Goal: Task Accomplishment & Management: Manage account settings

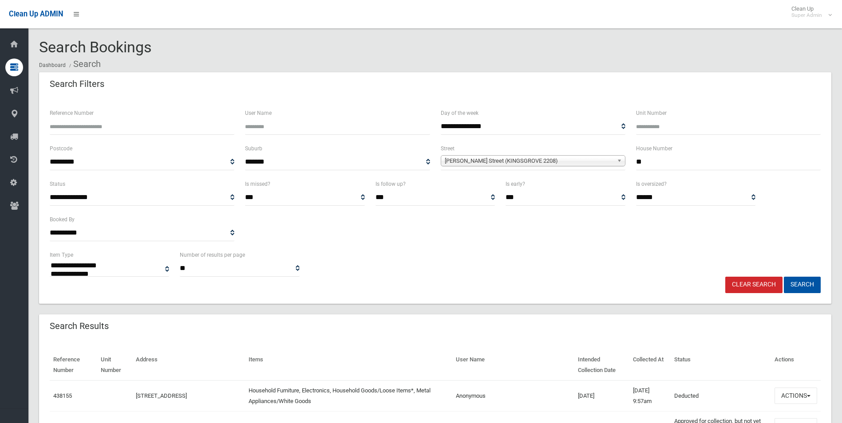
select select
click at [759, 282] on link "Clear Search" at bounding box center [753, 285] width 57 height 16
select select
click at [111, 127] on input "Reference Number" at bounding box center [142, 127] width 185 height 16
type input "******"
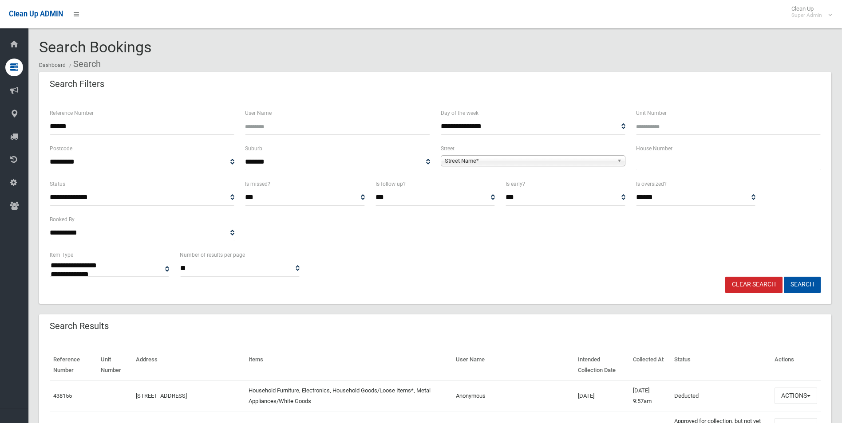
click at [784, 277] on button "Search" at bounding box center [802, 285] width 37 height 16
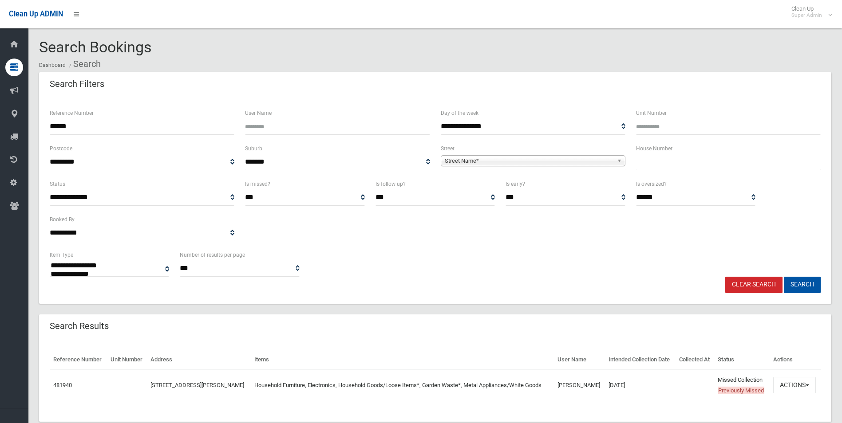
select select
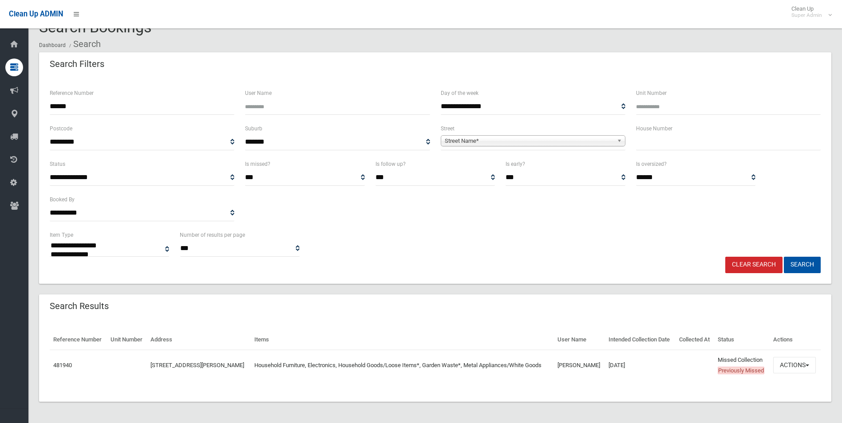
scroll to position [41, 0]
click at [793, 360] on button "Actions" at bounding box center [794, 365] width 43 height 16
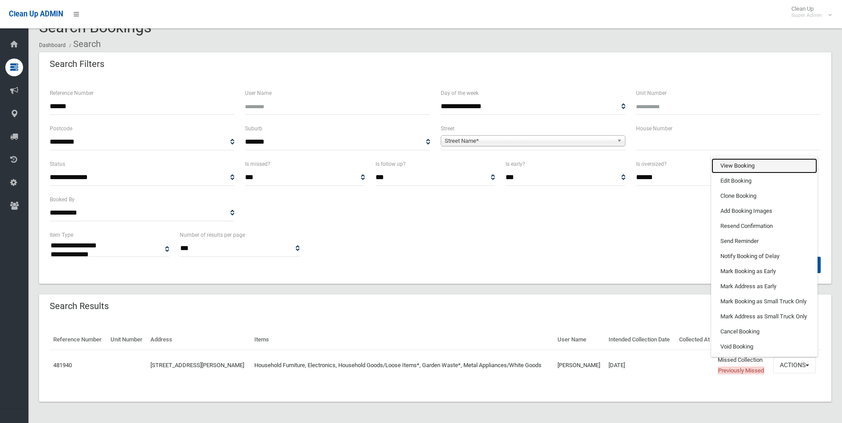
click at [745, 162] on link "View Booking" at bounding box center [765, 165] width 106 height 15
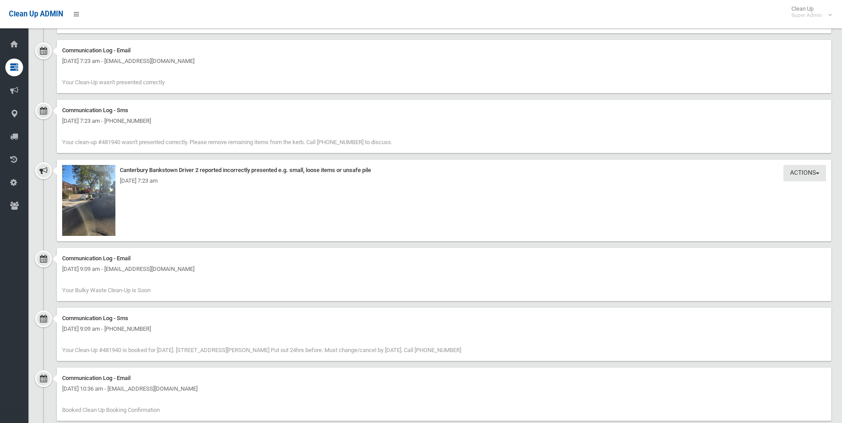
scroll to position [1065, 0]
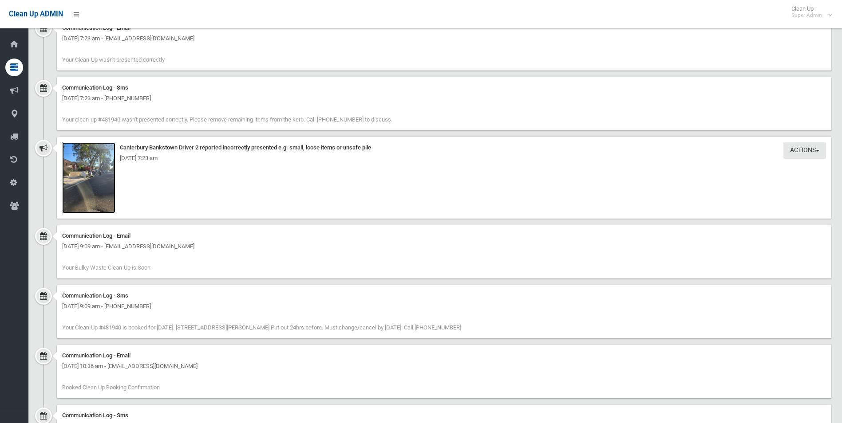
click at [97, 184] on img at bounding box center [88, 177] width 53 height 71
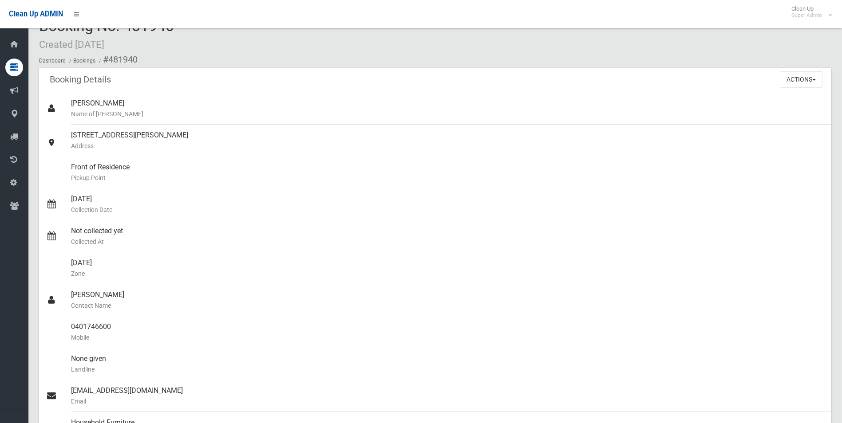
scroll to position [0, 0]
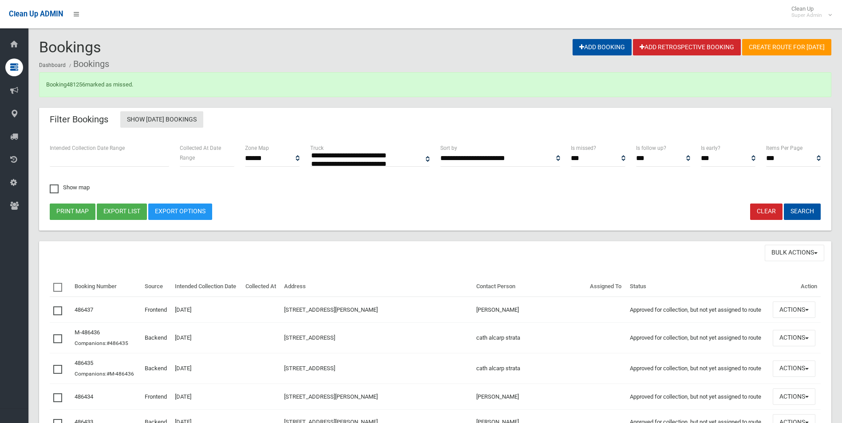
select select
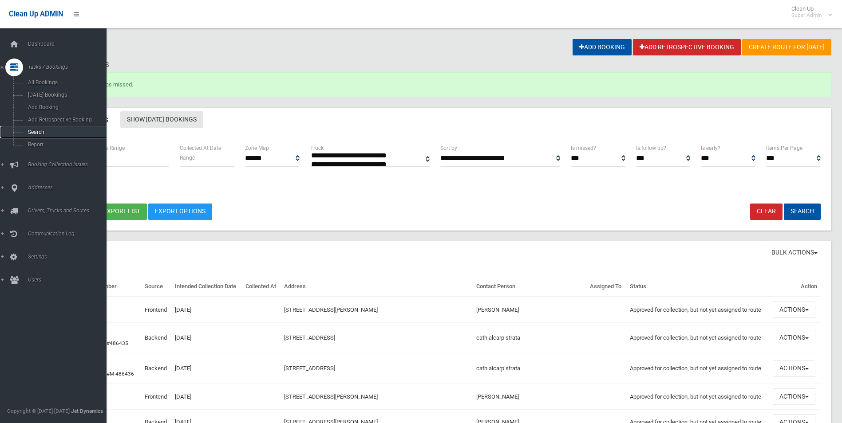
click at [40, 134] on span "Search" at bounding box center [65, 132] width 80 height 6
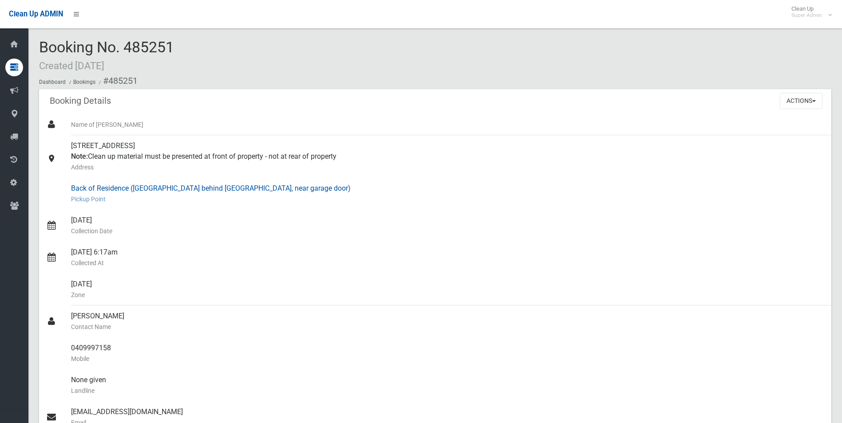
scroll to position [44, 0]
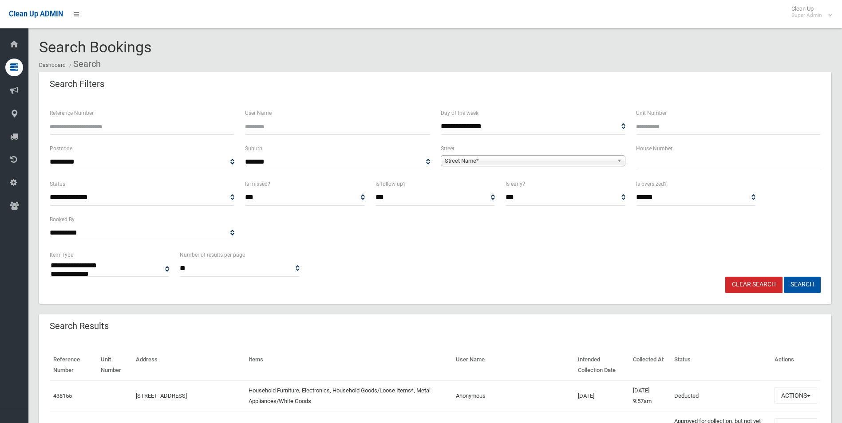
select select
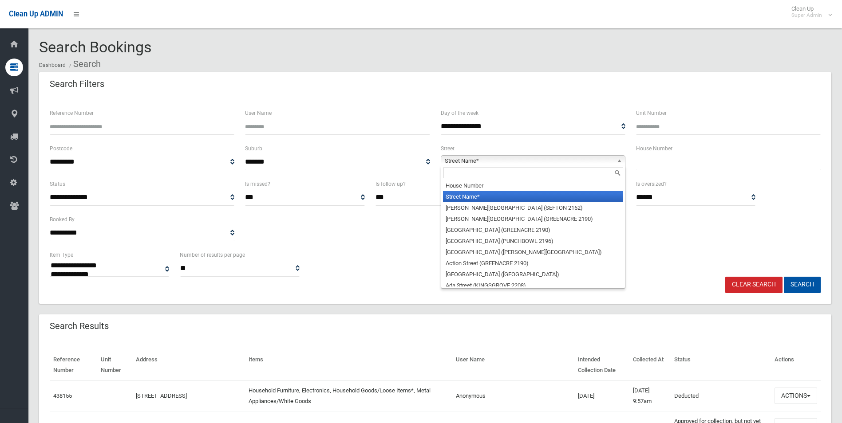
click at [469, 161] on span "Street Name*" at bounding box center [529, 161] width 169 height 11
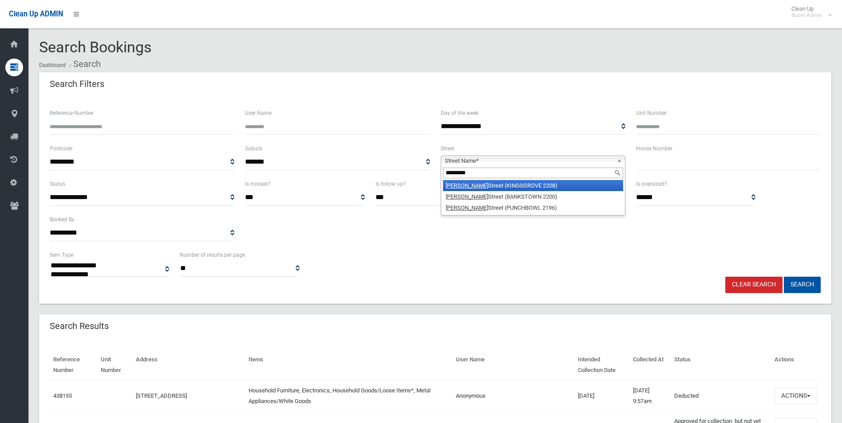
type input "********"
click at [491, 184] on li "Marcella Street (KINGSGROVE 2208)" at bounding box center [533, 185] width 180 height 11
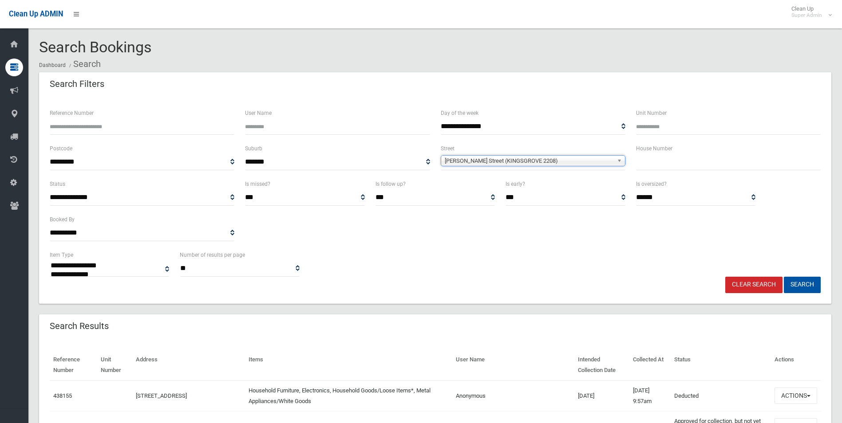
click at [653, 162] on input "text" at bounding box center [728, 162] width 185 height 16
type input "**"
click at [784, 277] on button "Search" at bounding box center [802, 285] width 37 height 16
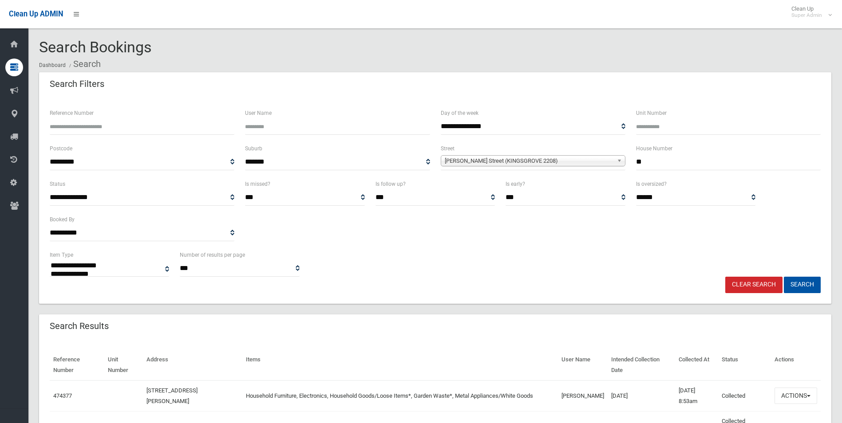
select select
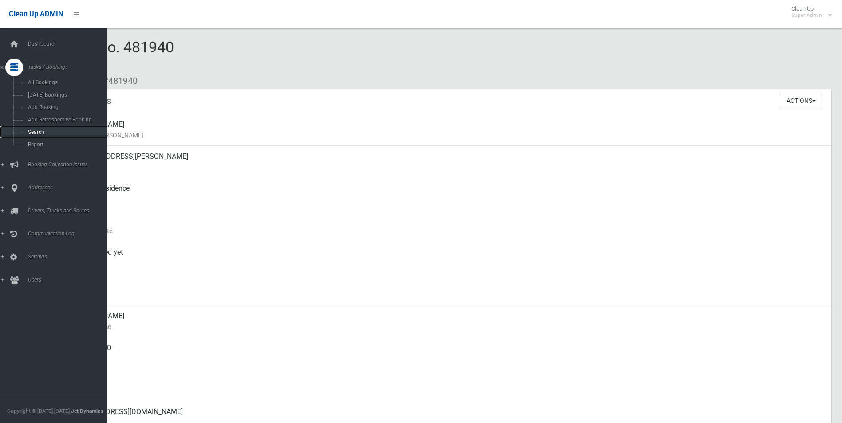
click at [37, 132] on span "Search" at bounding box center [65, 132] width 80 height 6
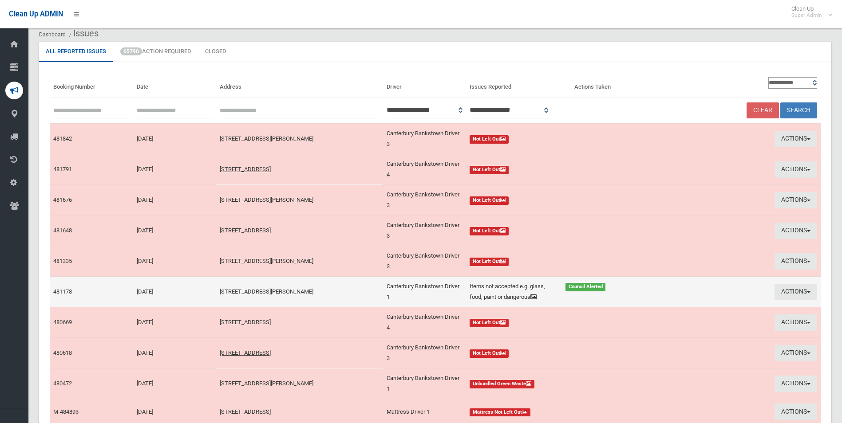
scroll to position [62, 0]
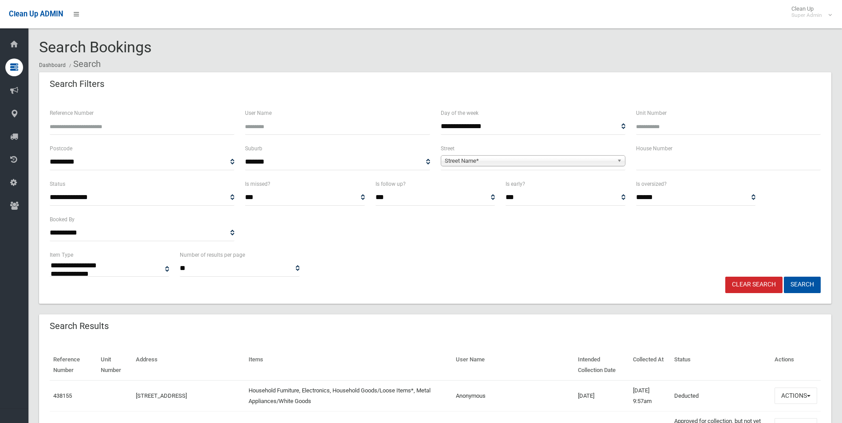
select select
click at [469, 160] on span "Street Name*" at bounding box center [529, 161] width 169 height 11
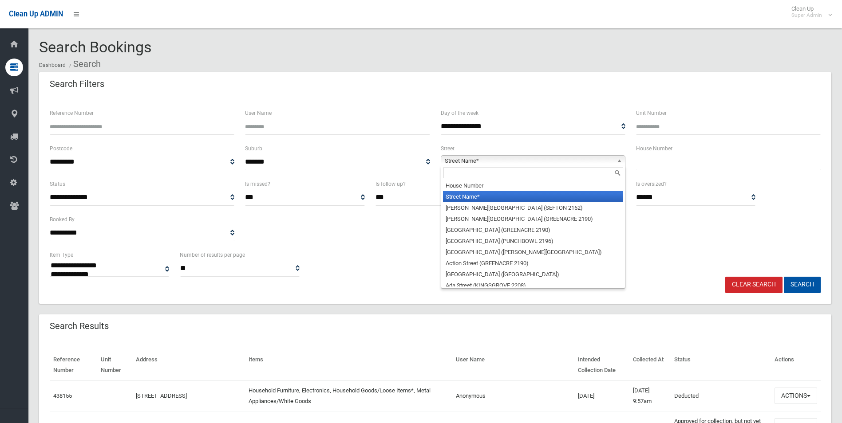
click at [188, 123] on input "Reference Number" at bounding box center [142, 127] width 185 height 16
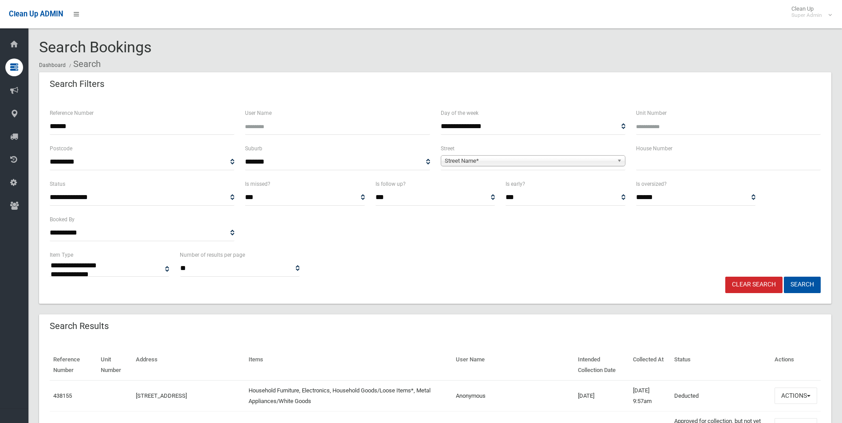
type input "******"
click at [784, 277] on button "Search" at bounding box center [802, 285] width 37 height 16
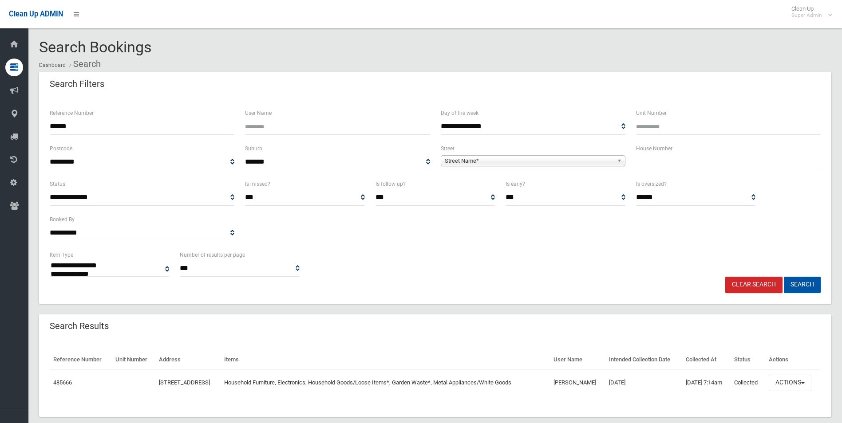
select select
click at [788, 392] on button "Actions" at bounding box center [790, 383] width 43 height 16
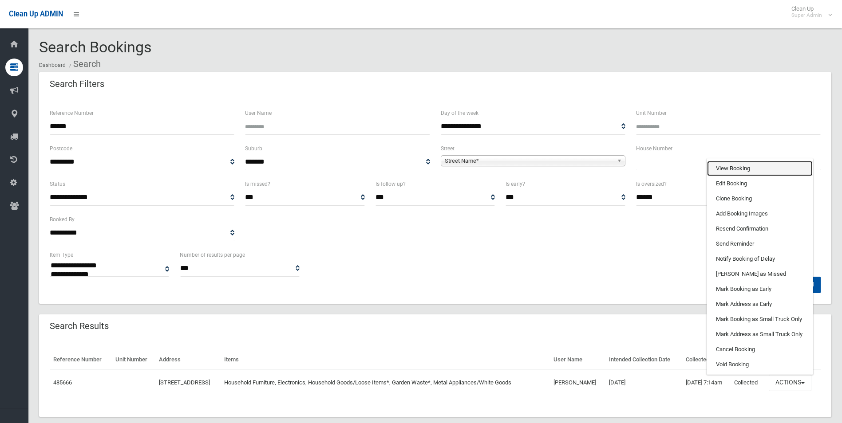
drag, startPoint x: 750, startPoint y: 179, endPoint x: 696, endPoint y: 203, distance: 58.6
click at [750, 176] on link "View Booking" at bounding box center [760, 168] width 106 height 15
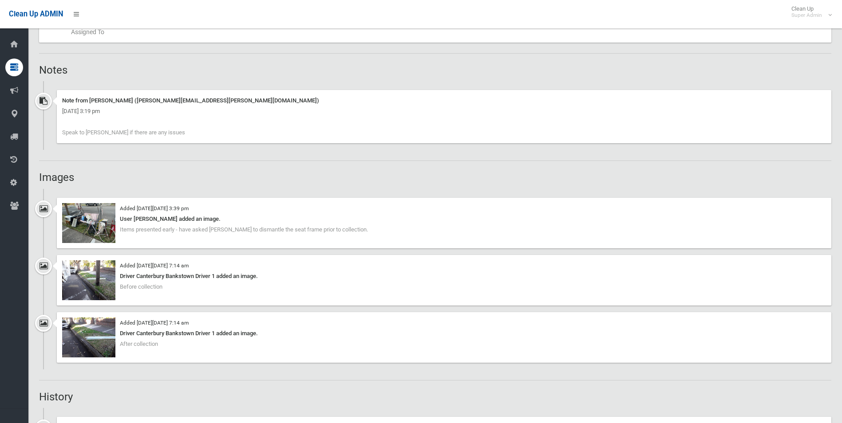
scroll to position [577, 0]
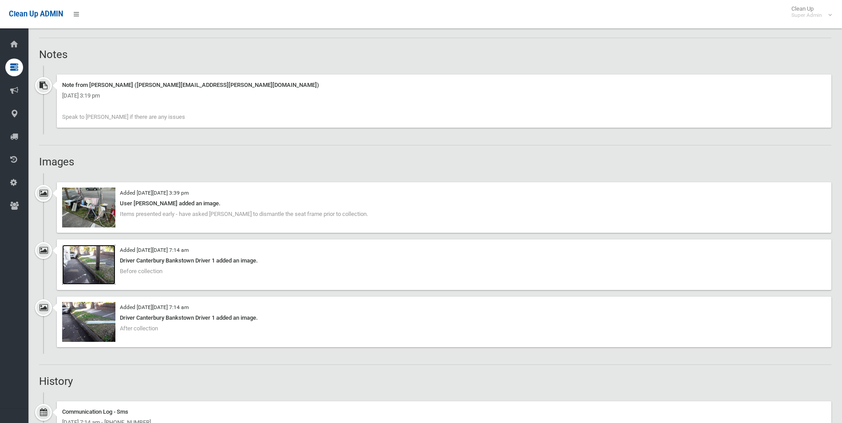
click at [95, 268] on img at bounding box center [88, 265] width 53 height 40
click at [91, 336] on img at bounding box center [88, 322] width 53 height 40
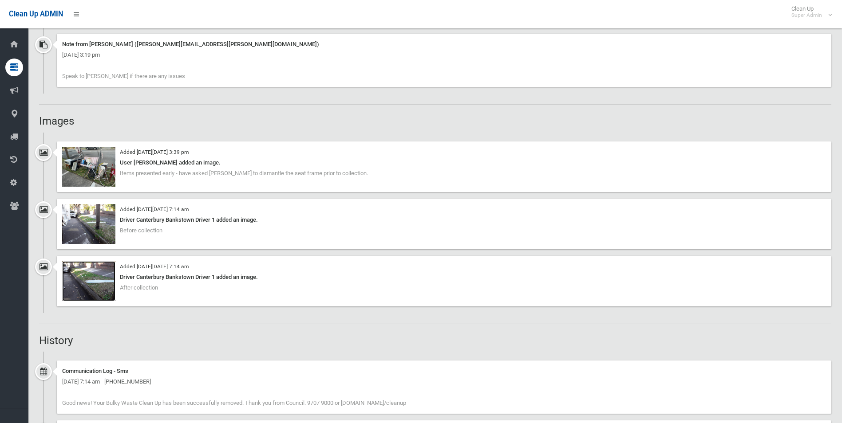
scroll to position [602, 0]
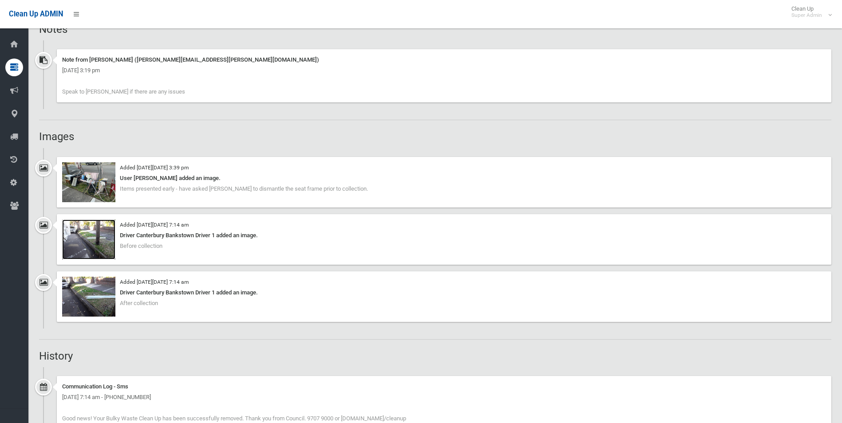
click at [98, 244] on img at bounding box center [88, 240] width 53 height 40
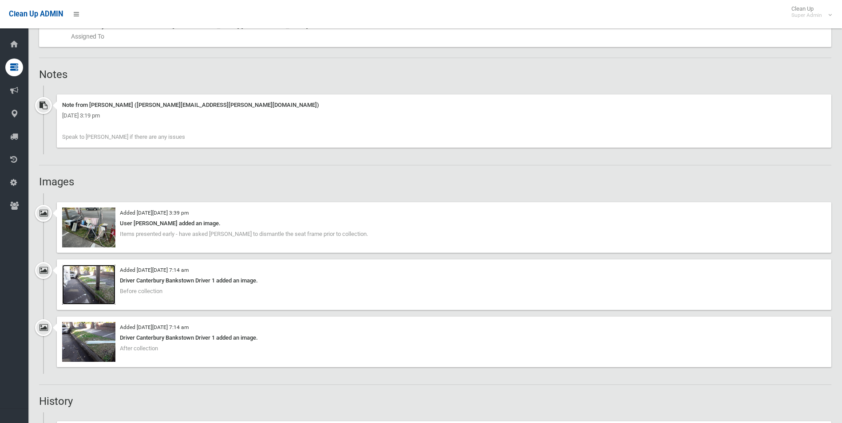
scroll to position [469, 0]
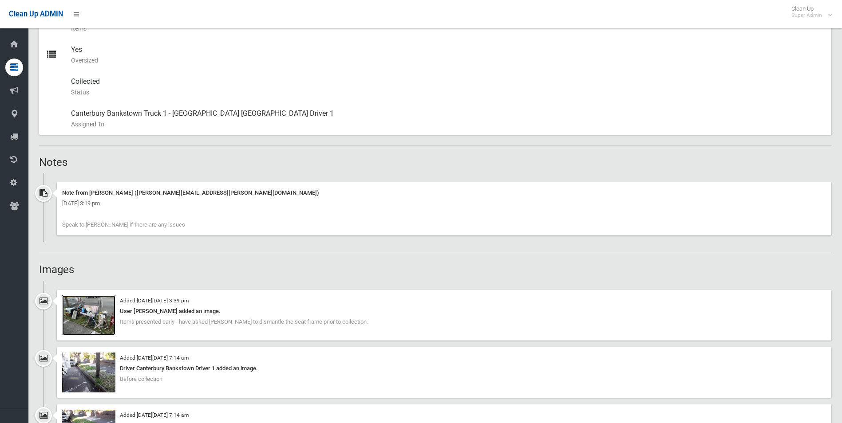
click at [95, 319] on img at bounding box center [88, 316] width 53 height 40
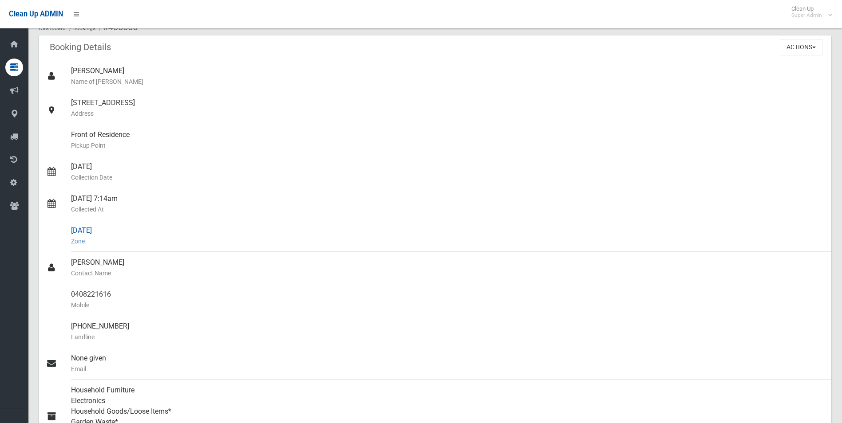
scroll to position [0, 0]
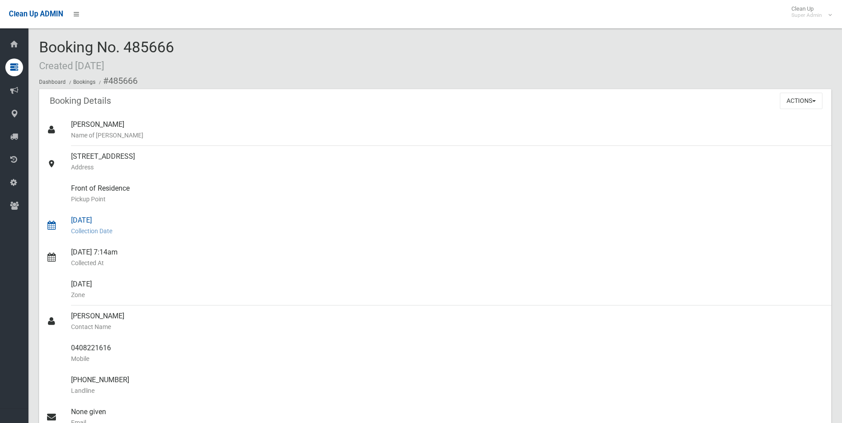
click at [474, 215] on div "19/09/2025 Collection Date" at bounding box center [447, 226] width 753 height 32
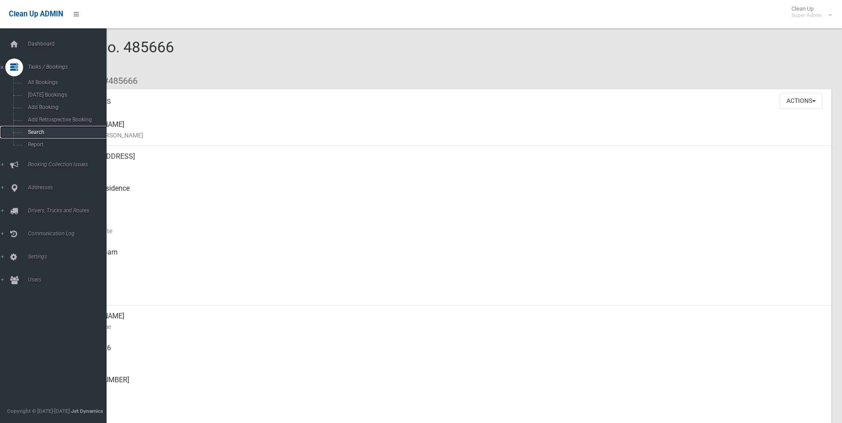
click at [39, 132] on span "Search" at bounding box center [65, 132] width 80 height 6
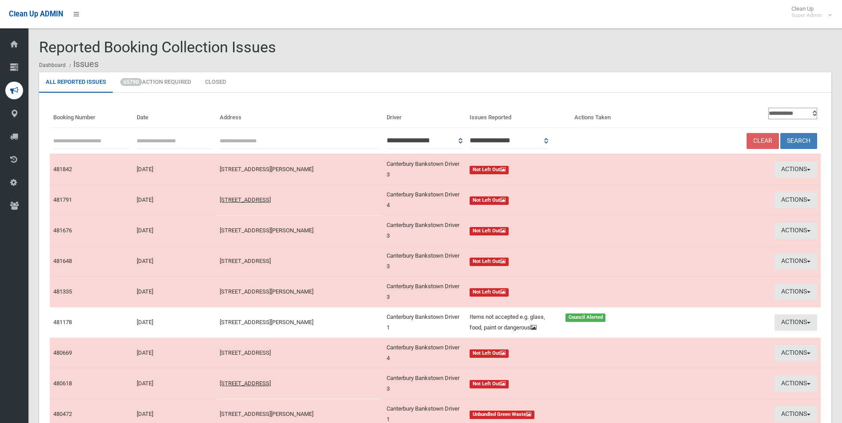
scroll to position [67, 0]
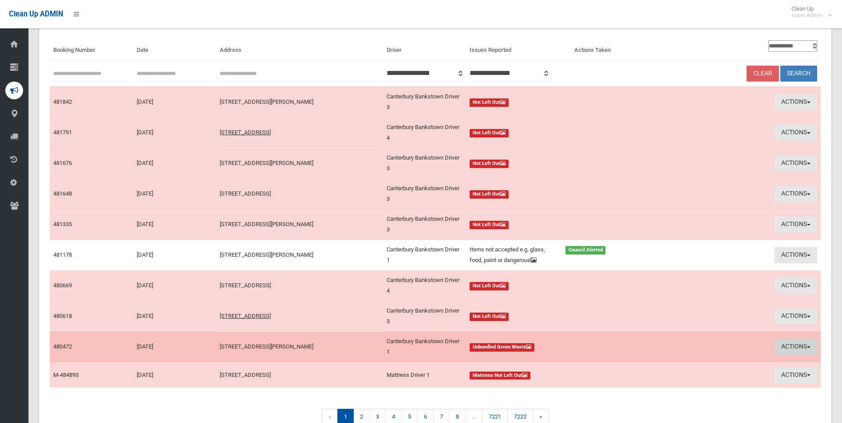
drag, startPoint x: 787, startPoint y: 349, endPoint x: 776, endPoint y: 349, distance: 11.1
click at [787, 349] on button "Actions" at bounding box center [796, 347] width 43 height 16
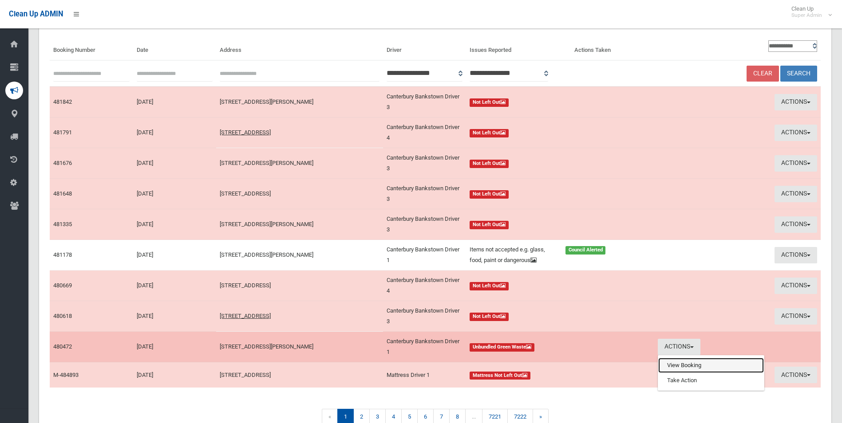
click at [685, 365] on link "View Booking" at bounding box center [711, 365] width 106 height 15
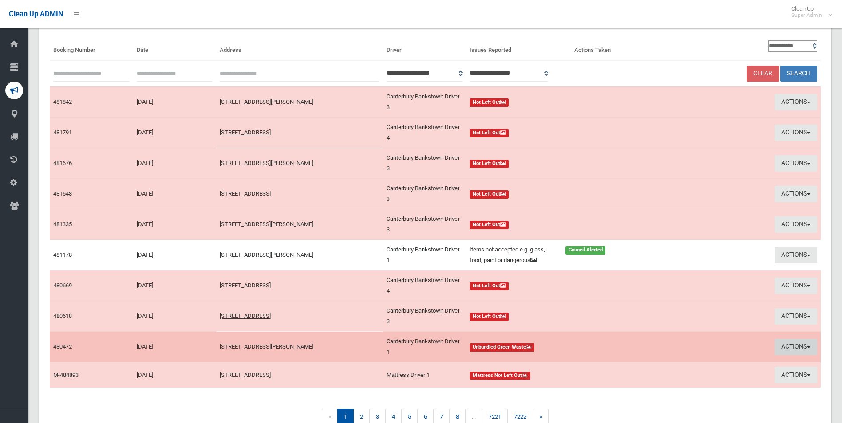
click at [788, 349] on button "Actions" at bounding box center [796, 347] width 43 height 16
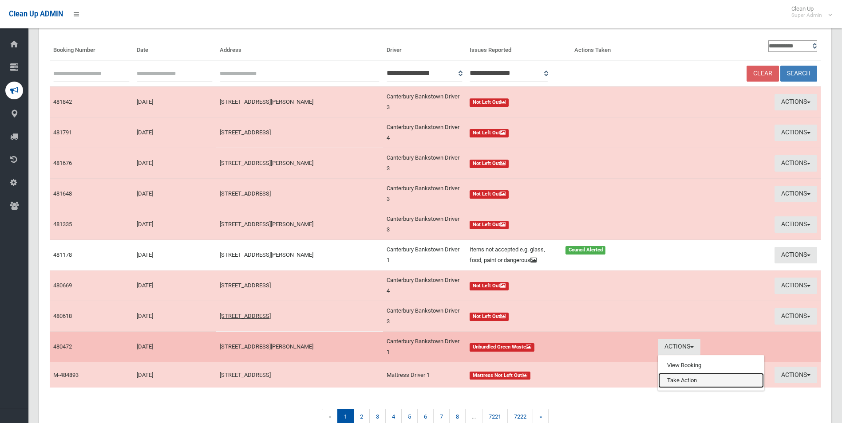
click at [689, 380] on link "Take Action" at bounding box center [711, 380] width 106 height 15
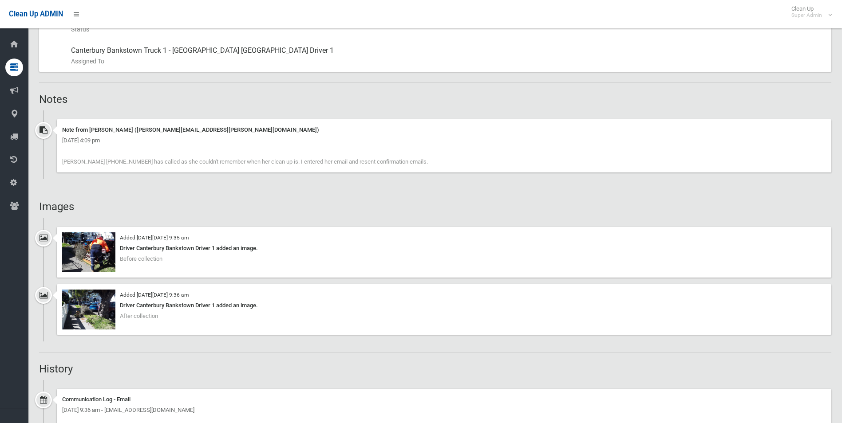
scroll to position [577, 0]
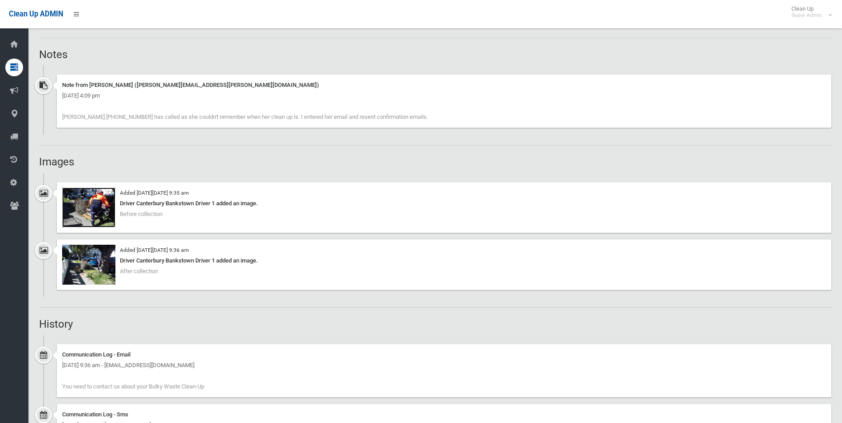
click at [90, 217] on img at bounding box center [88, 208] width 53 height 40
click at [107, 275] on img at bounding box center [88, 265] width 53 height 40
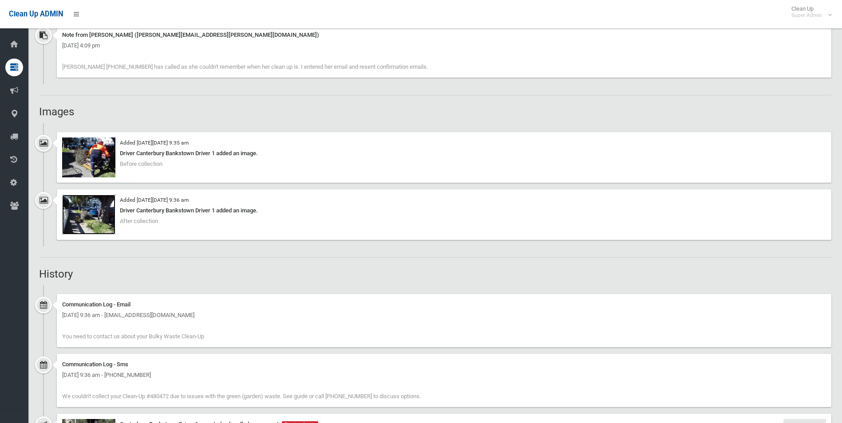
scroll to position [799, 0]
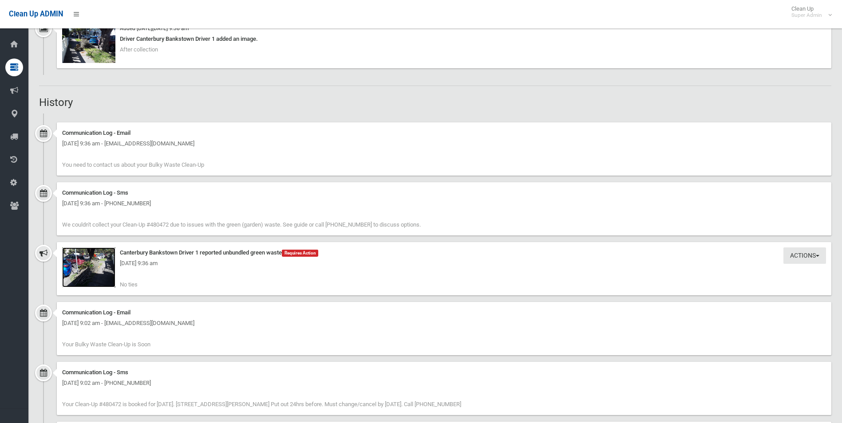
click at [94, 271] on img at bounding box center [88, 268] width 53 height 40
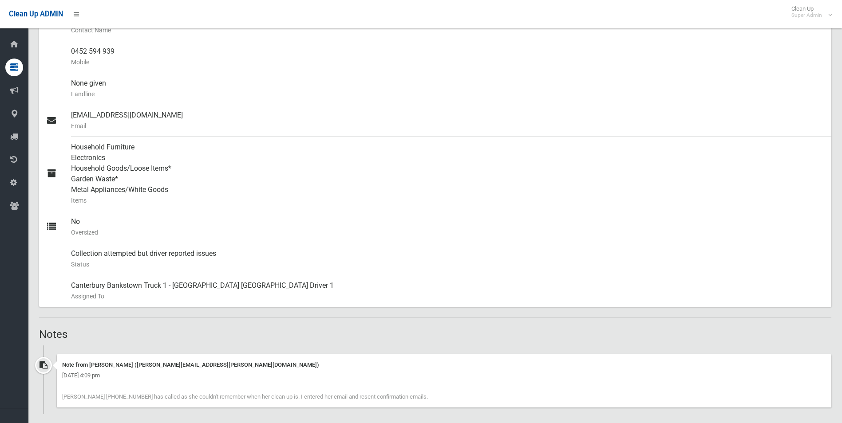
scroll to position [133, 0]
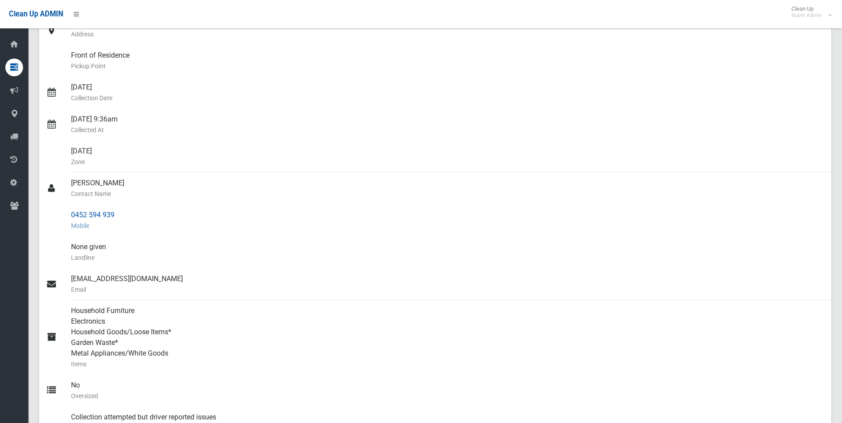
drag, startPoint x: 72, startPoint y: 214, endPoint x: 116, endPoint y: 217, distance: 44.1
click at [116, 217] on div "0452 594 939 Mobile" at bounding box center [447, 221] width 753 height 32
drag, startPoint x: 116, startPoint y: 217, endPoint x: 99, endPoint y: 218, distance: 17.3
copy div "0452 594 939"
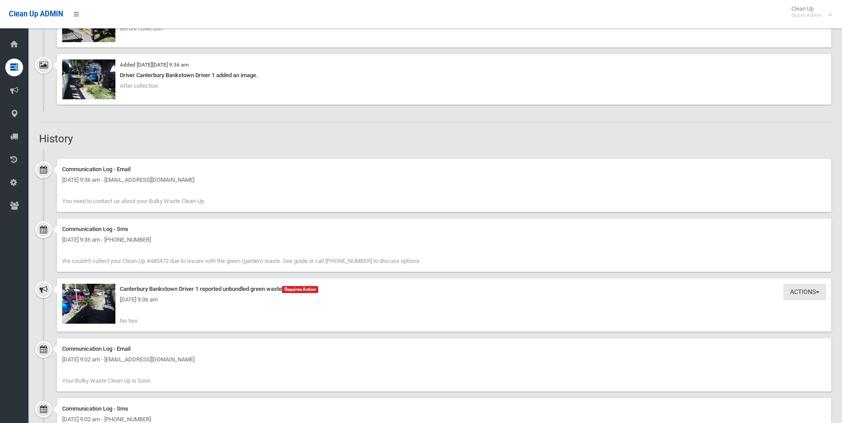
scroll to position [843, 0]
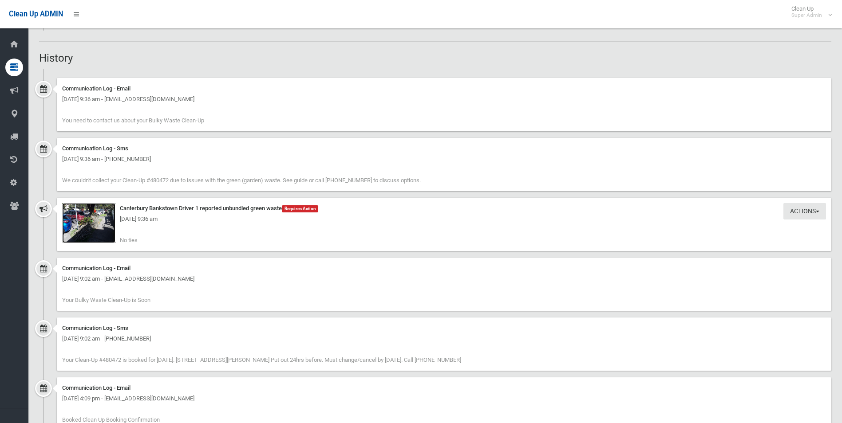
click at [91, 232] on img at bounding box center [88, 223] width 53 height 40
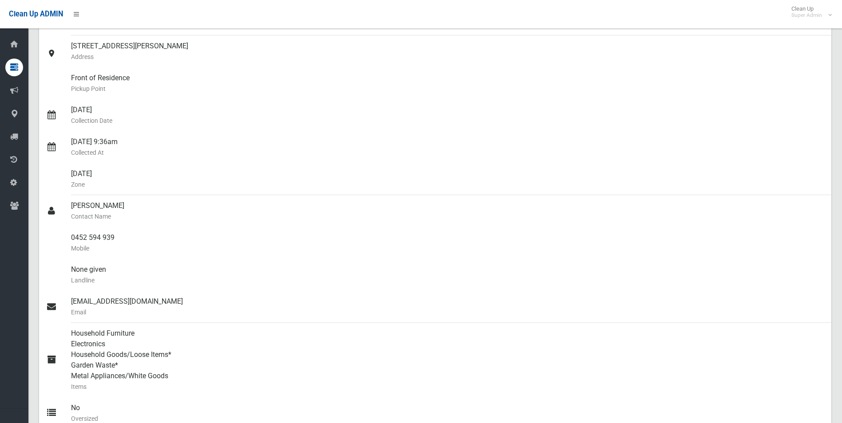
scroll to position [0, 0]
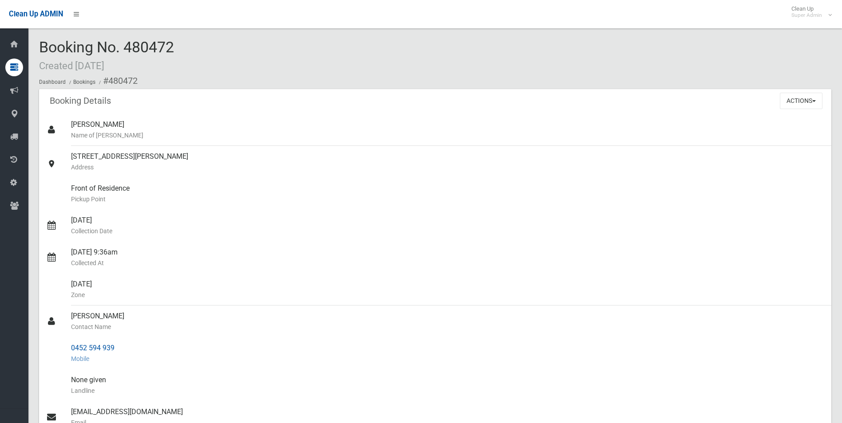
drag, startPoint x: 110, startPoint y: 81, endPoint x: 118, endPoint y: 347, distance: 265.6
copy section "480472 Booking Details Actions View Booking Edit Booking Clone Booking Add Book…"
click at [342, 190] on div "Front of Residence Pickup Point" at bounding box center [447, 194] width 753 height 32
click at [782, 99] on button "Actions" at bounding box center [801, 101] width 43 height 16
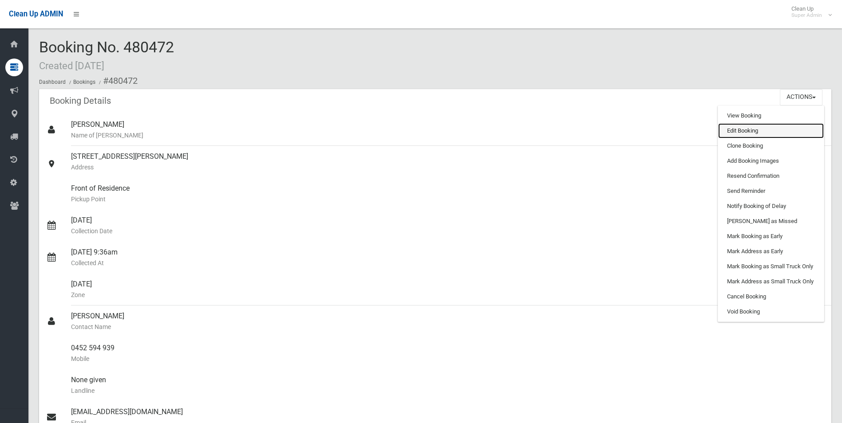
click at [732, 128] on link "Edit Booking" at bounding box center [771, 130] width 106 height 15
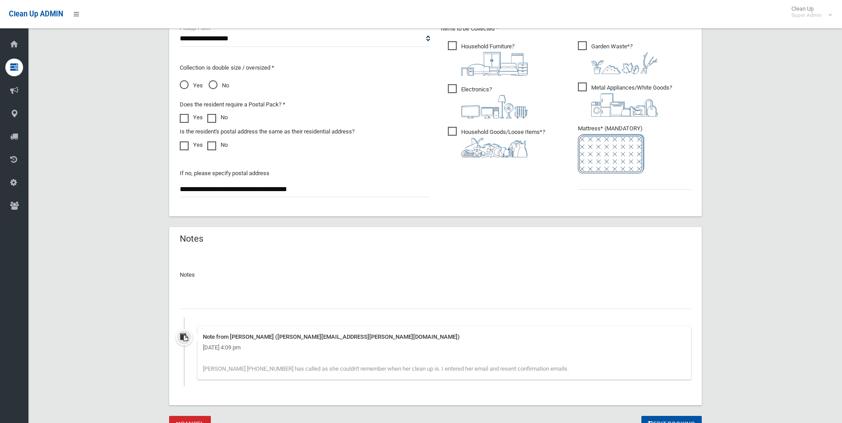
scroll to position [532, 0]
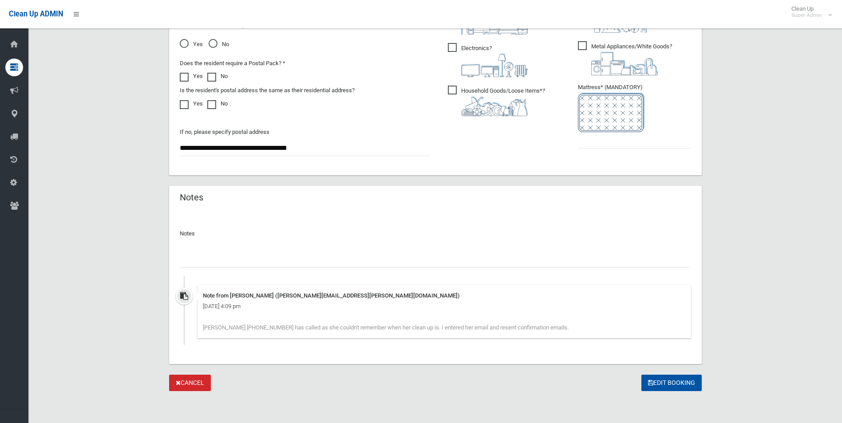
click at [264, 260] on input "text" at bounding box center [435, 260] width 511 height 16
paste input "********"
type input "**********"
click at [602, 140] on input "text" at bounding box center [634, 140] width 113 height 16
type input "*"
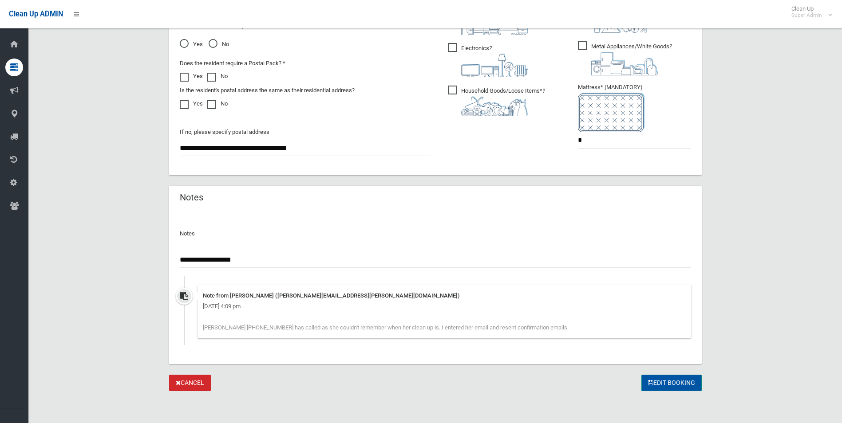
click at [677, 386] on button "Edit Booking" at bounding box center [671, 383] width 60 height 16
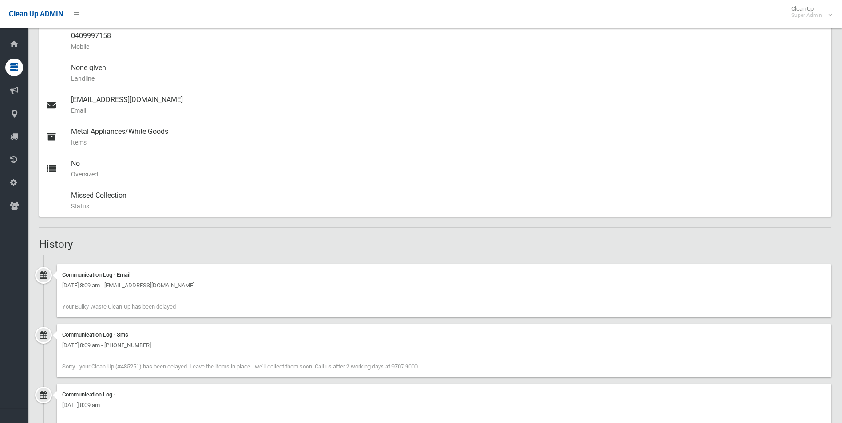
scroll to position [444, 0]
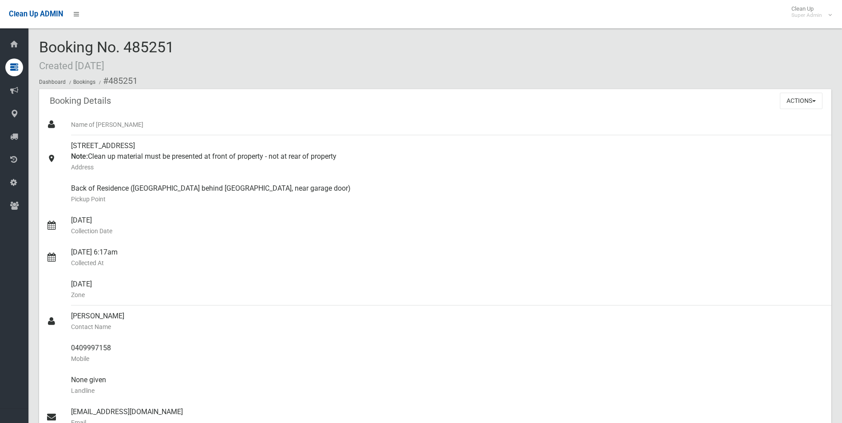
scroll to position [444, 0]
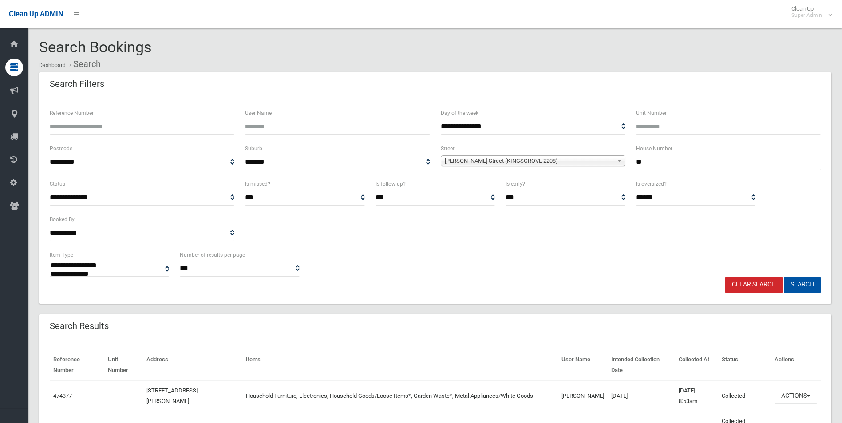
select select
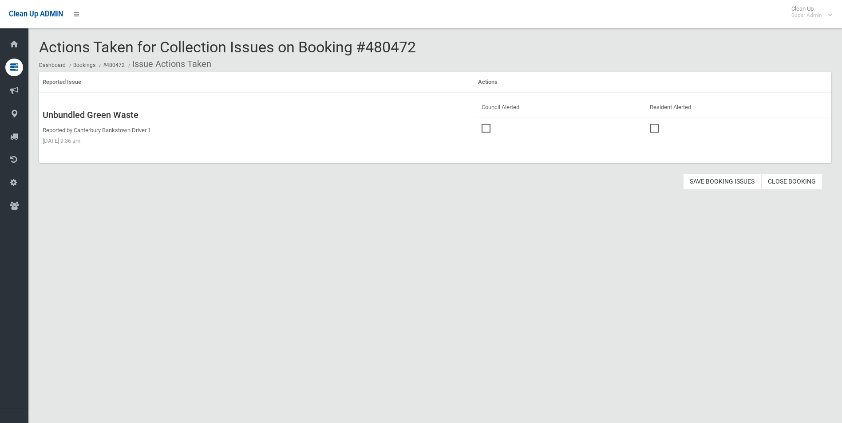
click at [484, 124] on span at bounding box center [488, 124] width 13 height 0
click at [724, 186] on button "Save Booking Issues" at bounding box center [722, 182] width 78 height 16
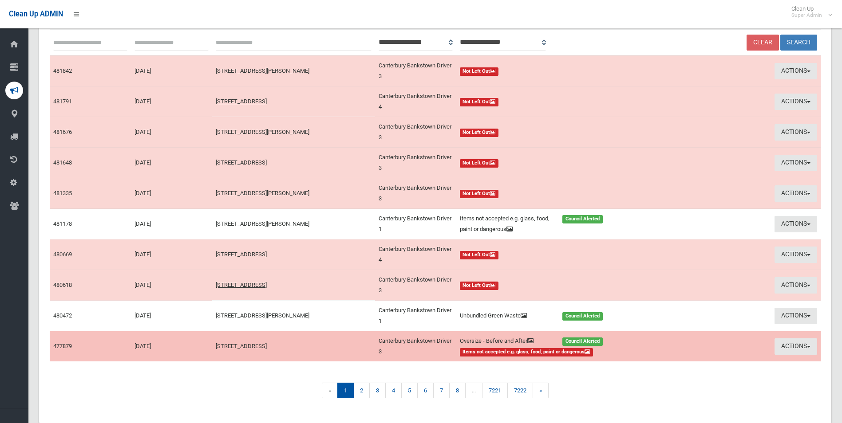
scroll to position [112, 0]
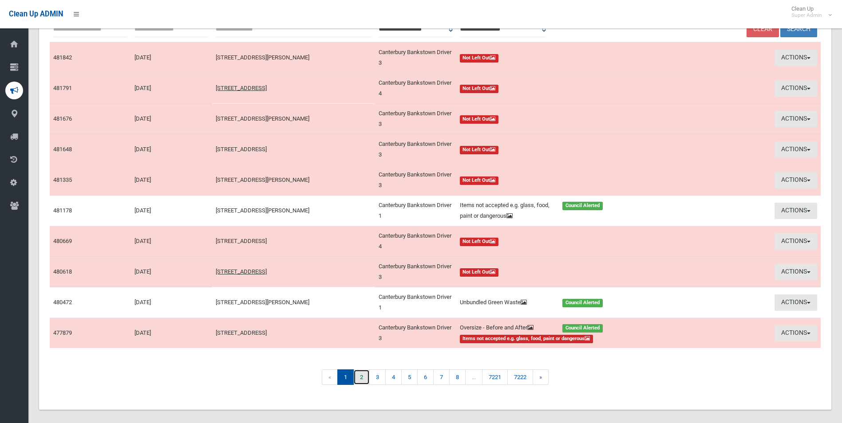
click at [360, 376] on link "2" at bounding box center [361, 378] width 16 height 16
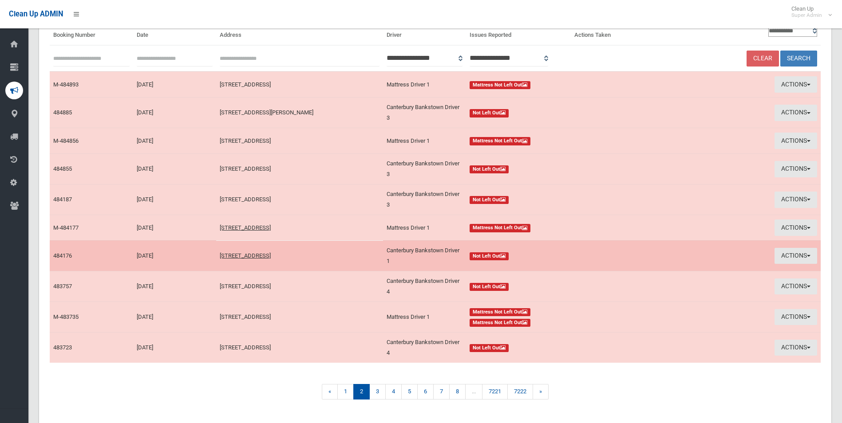
scroll to position [106, 0]
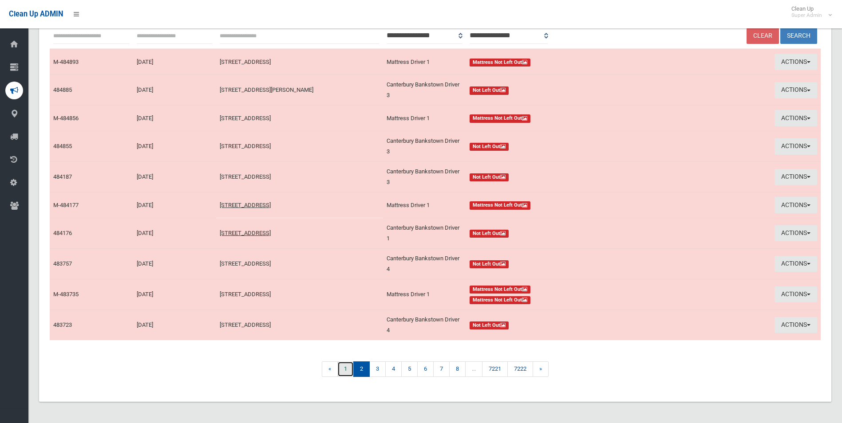
click at [347, 370] on link "1" at bounding box center [345, 370] width 16 height 16
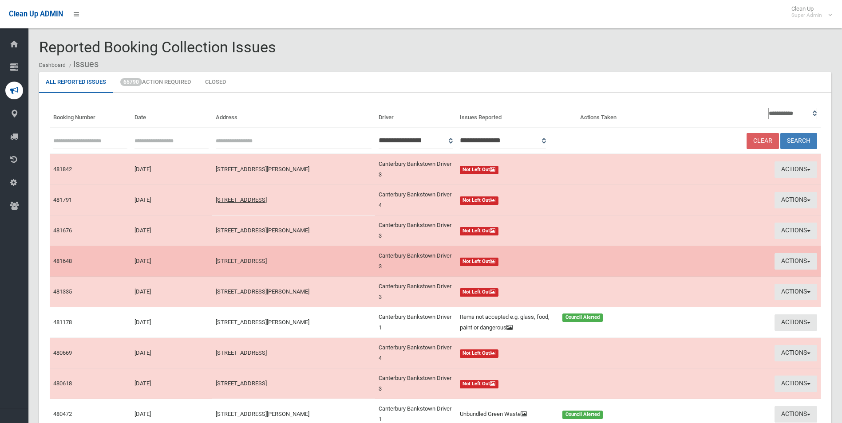
scroll to position [44, 0]
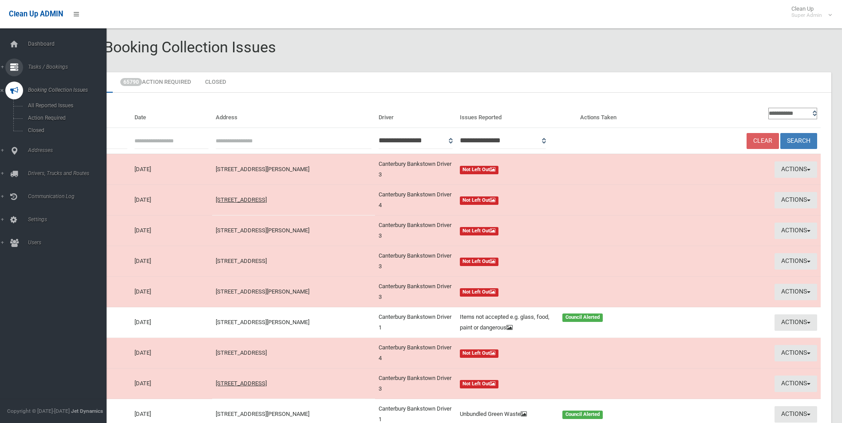
click at [39, 68] on span "Tasks / Bookings" at bounding box center [69, 67] width 88 height 6
click at [38, 135] on span "Search" at bounding box center [65, 132] width 80 height 6
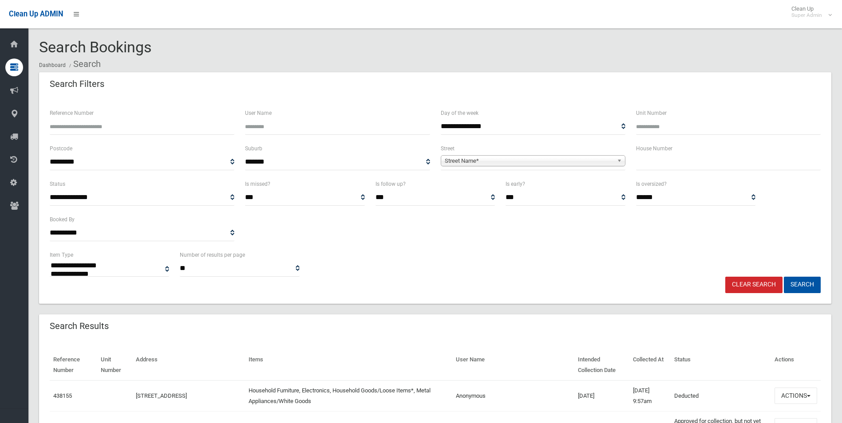
select select
click at [472, 163] on span "Street Name*" at bounding box center [529, 161] width 169 height 11
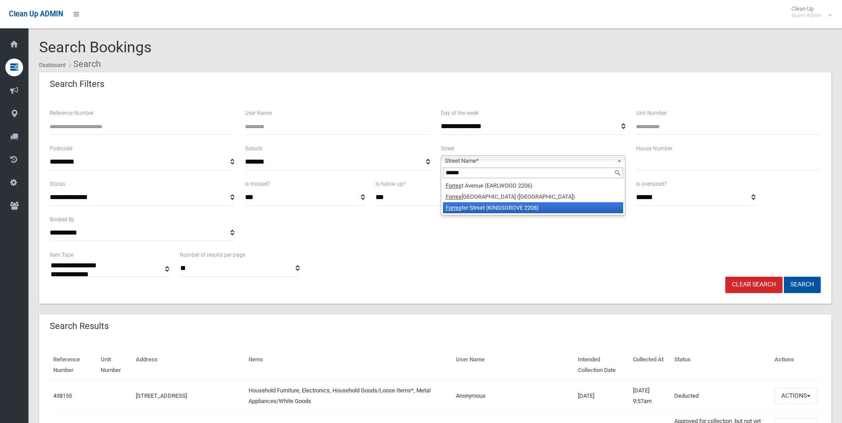
type input "******"
drag, startPoint x: 528, startPoint y: 209, endPoint x: 637, endPoint y: 202, distance: 109.4
click at [529, 209] on li "Forres ter Street (KINGSGROVE 2208)" at bounding box center [533, 207] width 180 height 11
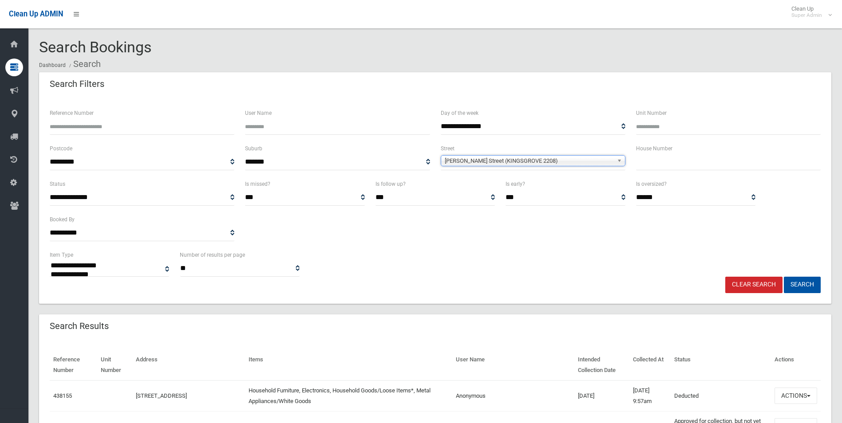
click at [673, 166] on input "text" at bounding box center [728, 162] width 185 height 16
type input "**"
click at [784, 277] on button "Search" at bounding box center [802, 285] width 37 height 16
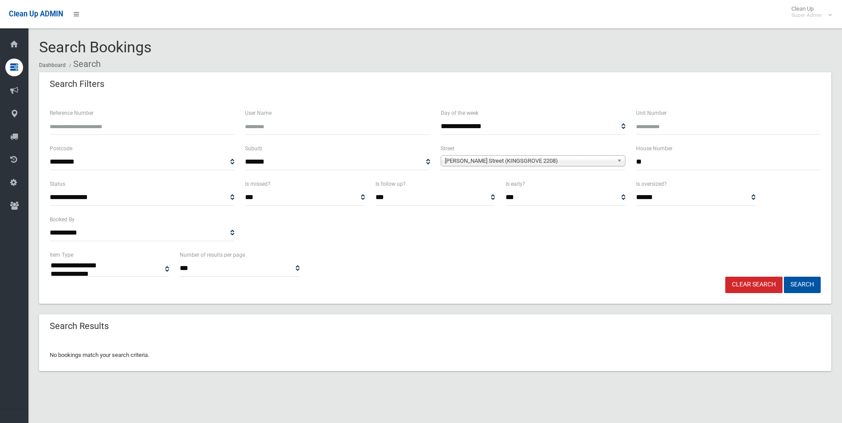
select select
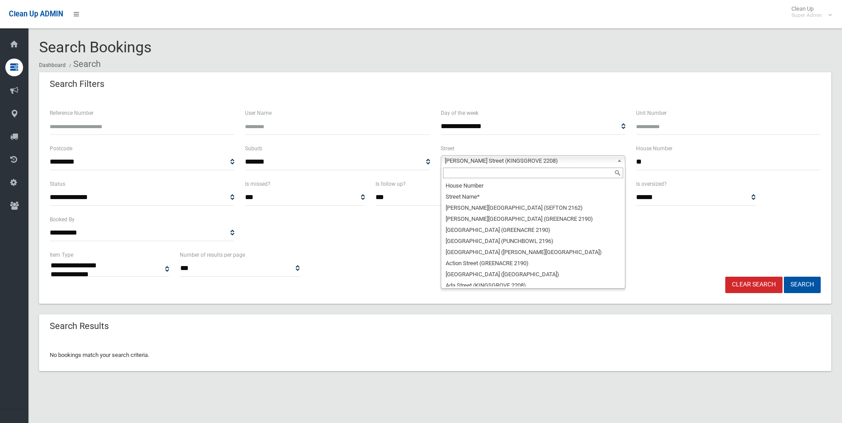
click at [564, 158] on span "[PERSON_NAME] Street (KINGSGROVE 2208)" at bounding box center [529, 161] width 169 height 11
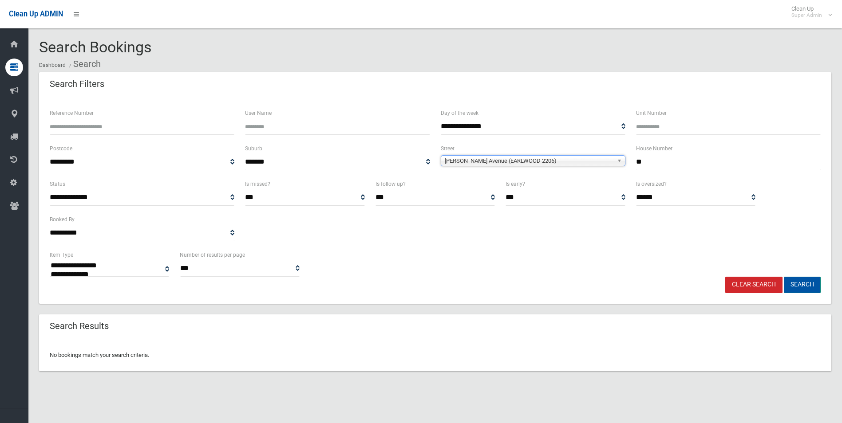
click at [800, 283] on button "Search" at bounding box center [802, 285] width 37 height 16
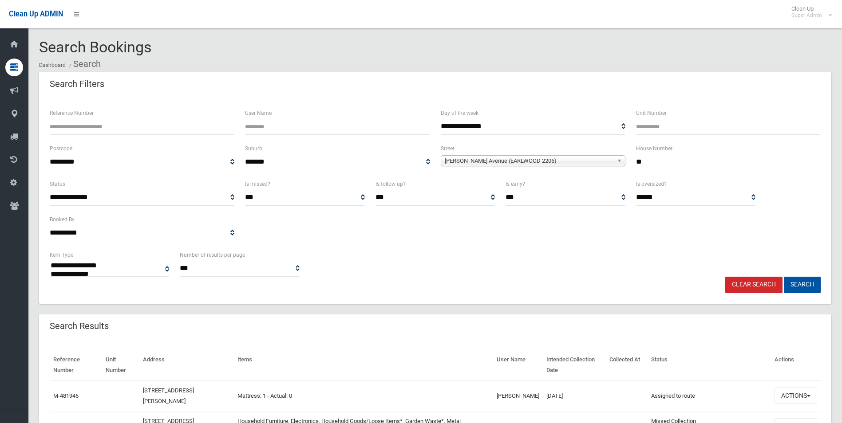
select select
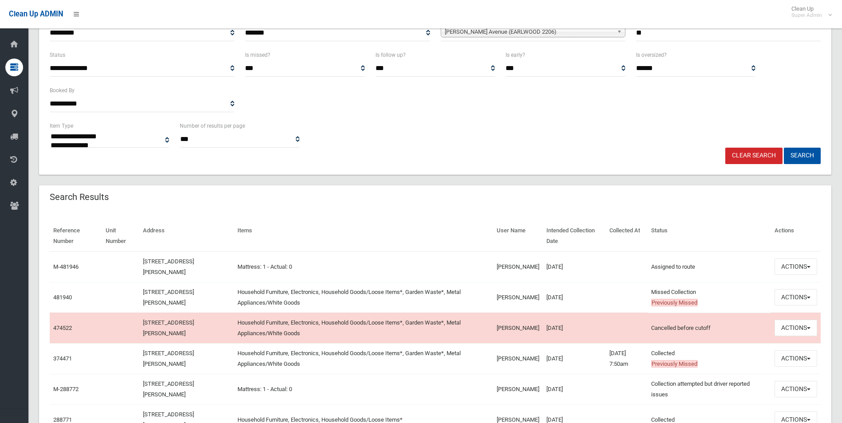
scroll to position [178, 0]
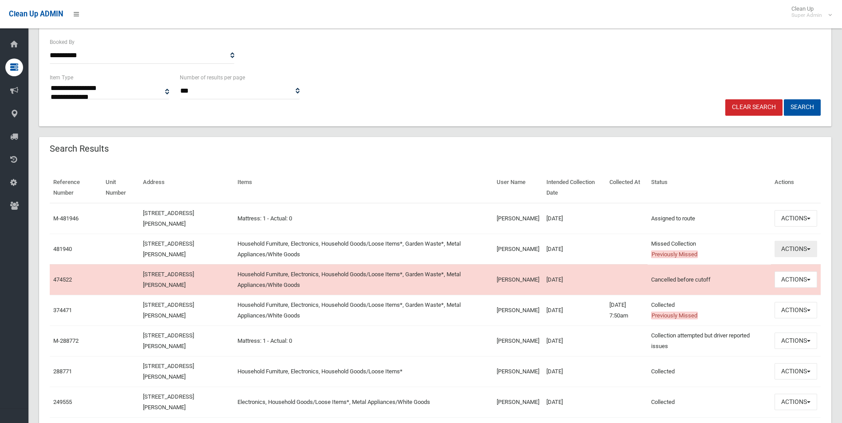
click at [788, 246] on button "Actions" at bounding box center [796, 249] width 43 height 16
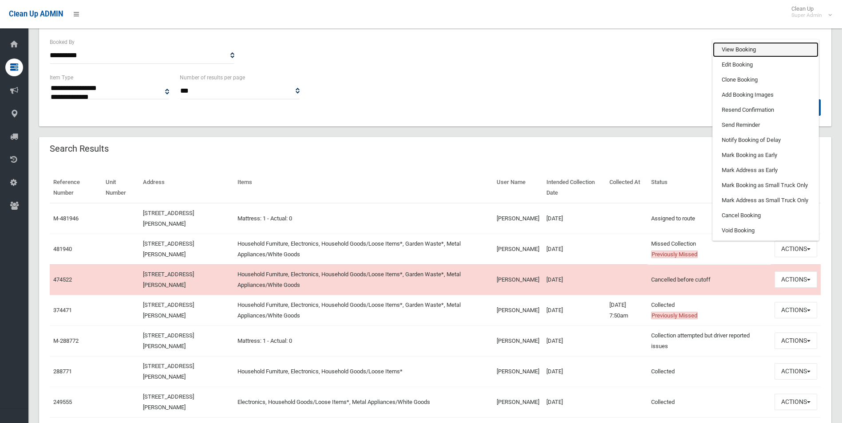
click at [740, 52] on link "View Booking" at bounding box center [766, 49] width 106 height 15
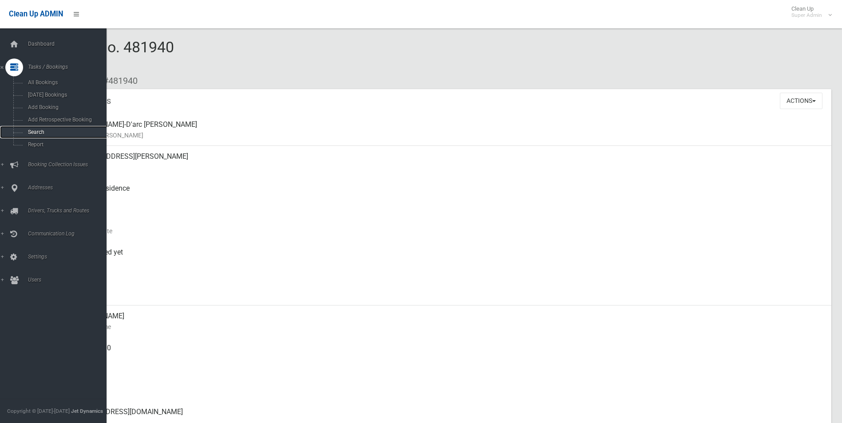
click at [36, 134] on span "Search" at bounding box center [65, 132] width 80 height 6
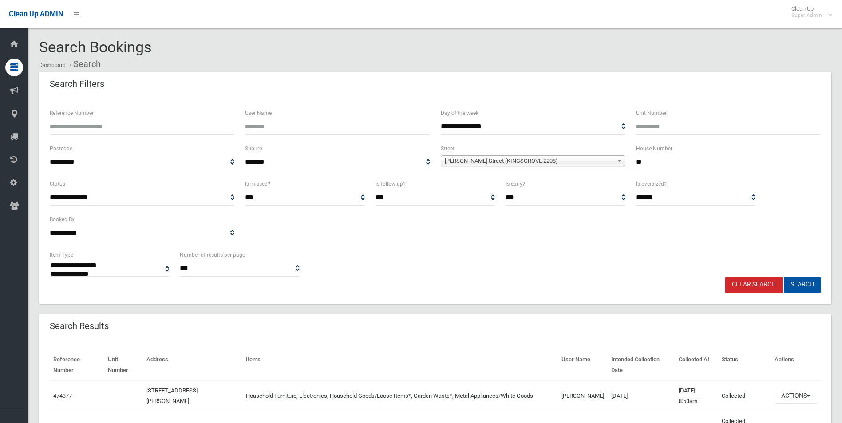
select select
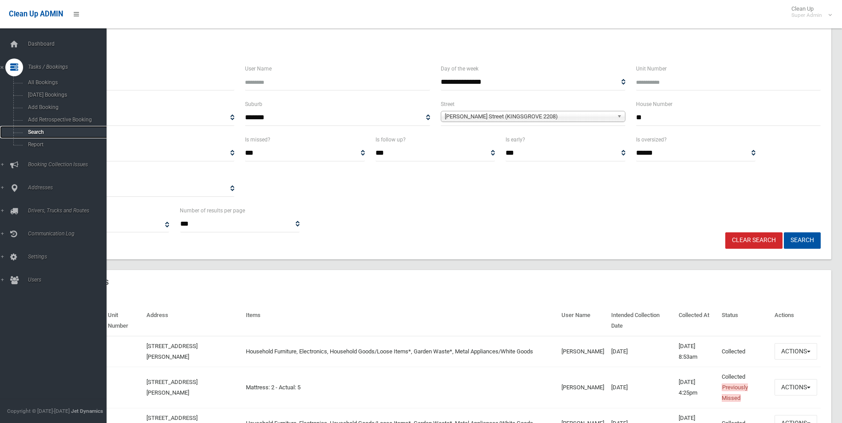
click at [36, 133] on span "Search" at bounding box center [65, 132] width 80 height 6
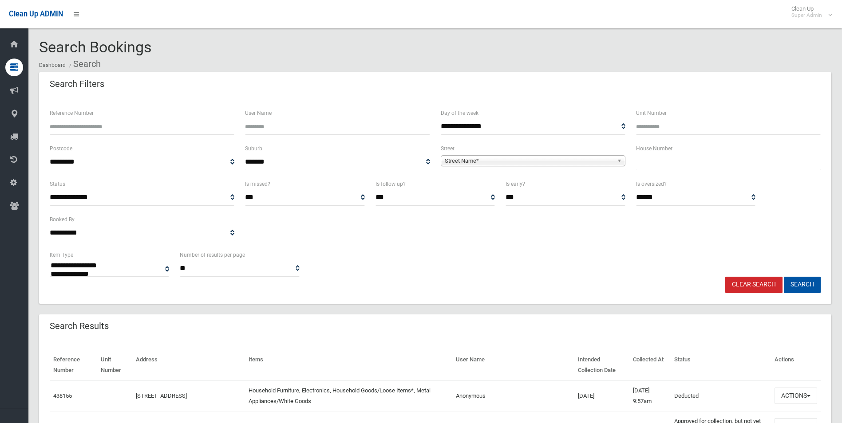
select select
click at [83, 125] on input "Reference Number" at bounding box center [142, 127] width 185 height 16
type input "******"
click at [784, 277] on button "Search" at bounding box center [802, 285] width 37 height 16
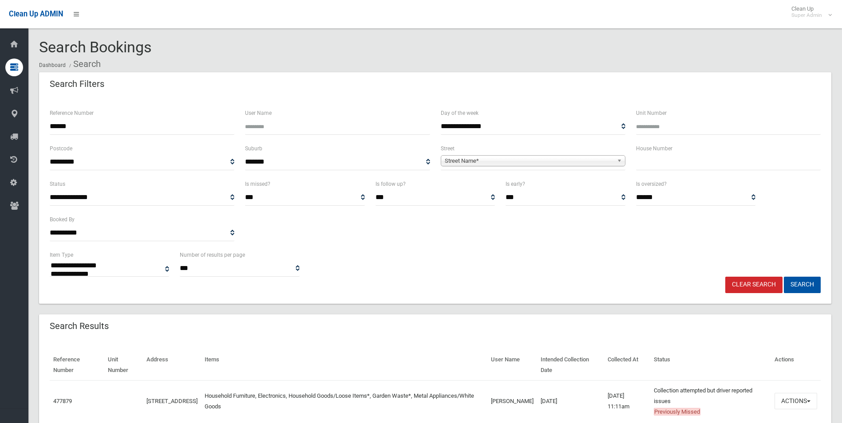
select select
click at [791, 402] on button "Actions" at bounding box center [796, 401] width 43 height 16
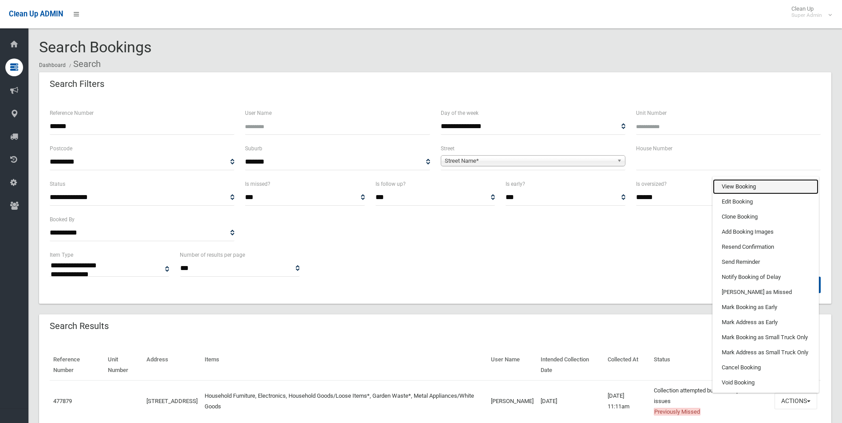
click at [748, 185] on link "View Booking" at bounding box center [766, 186] width 106 height 15
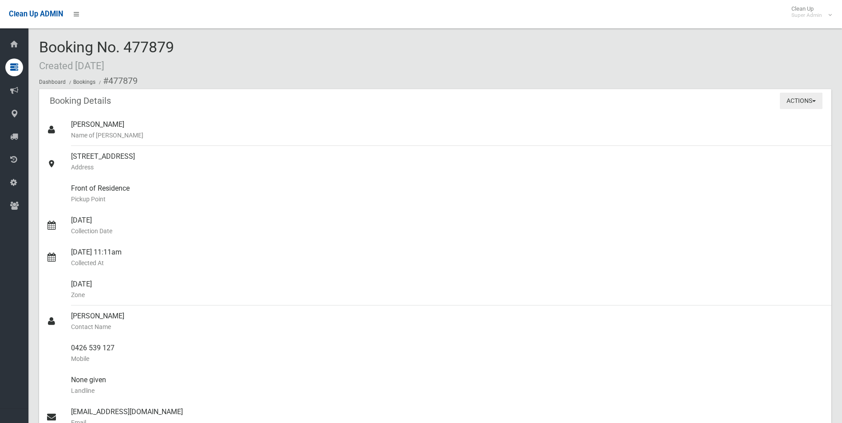
click at [803, 104] on button "Actions" at bounding box center [801, 101] width 43 height 16
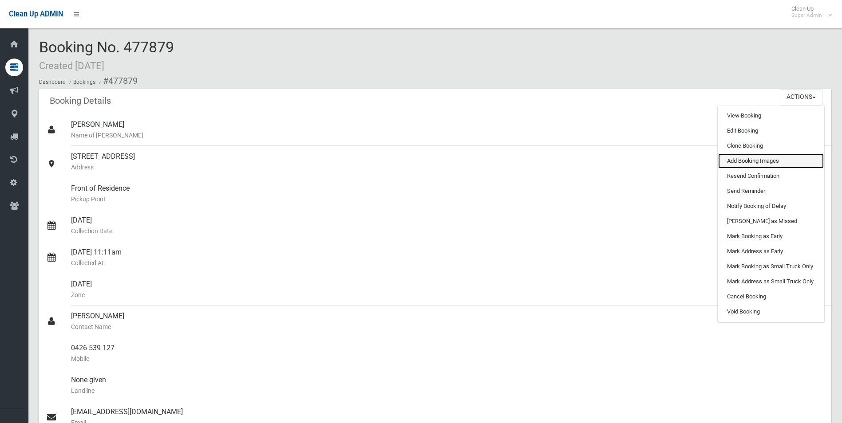
click at [760, 160] on link "Add Booking Images" at bounding box center [771, 161] width 106 height 15
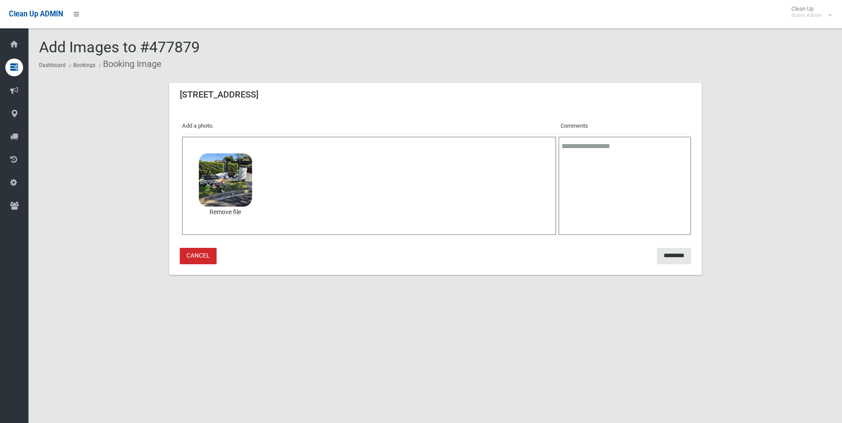
click at [585, 176] on textarea at bounding box center [624, 186] width 132 height 99
type textarea "**********"
click at [666, 261] on input "*********" at bounding box center [674, 256] width 34 height 16
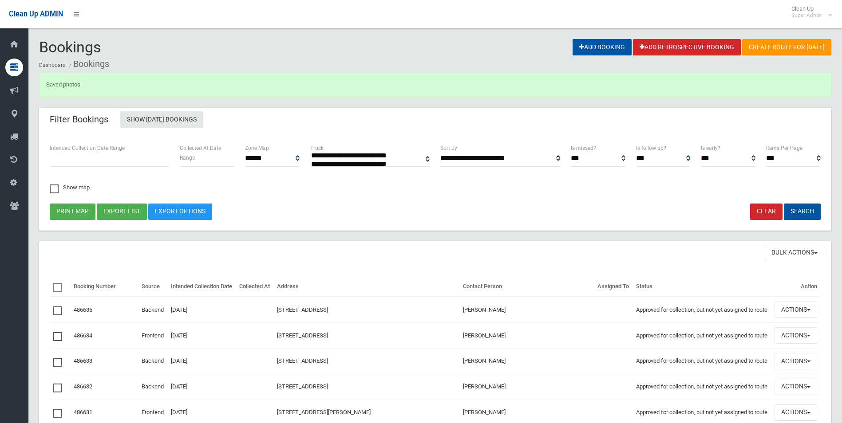
select select
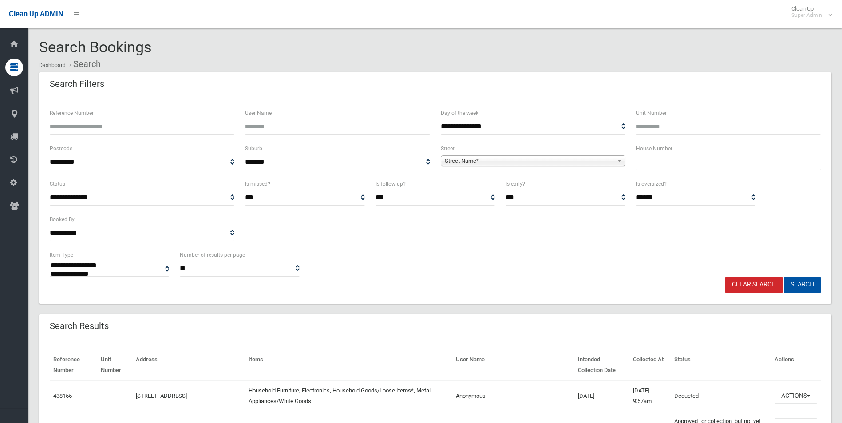
select select
click at [151, 131] on input "Reference Number" at bounding box center [142, 127] width 185 height 16
click at [147, 128] on input "Reference Number" at bounding box center [142, 127] width 185 height 16
type input "******"
click at [784, 277] on button "Search" at bounding box center [802, 285] width 37 height 16
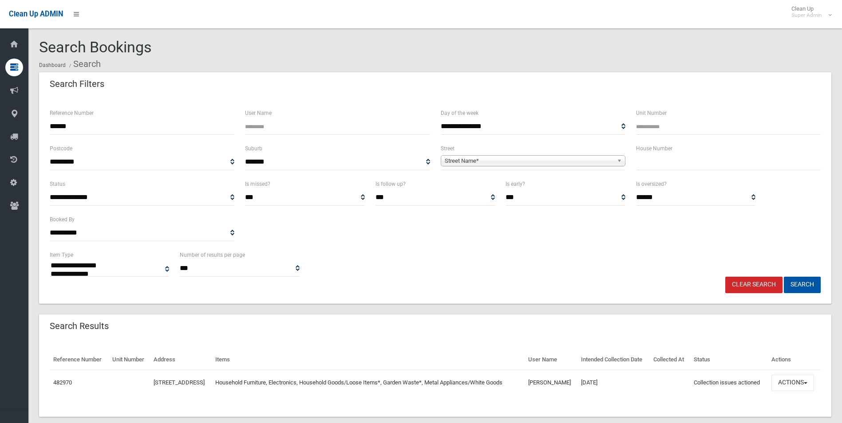
select select
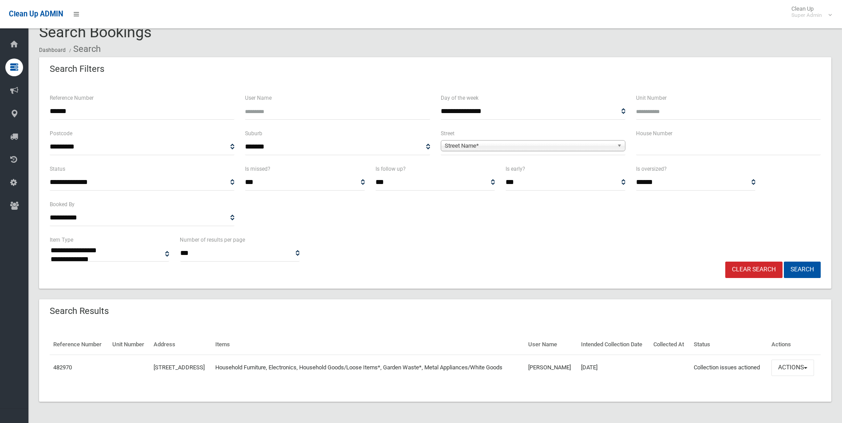
scroll to position [31, 0]
click at [791, 365] on button "Actions" at bounding box center [793, 368] width 43 height 16
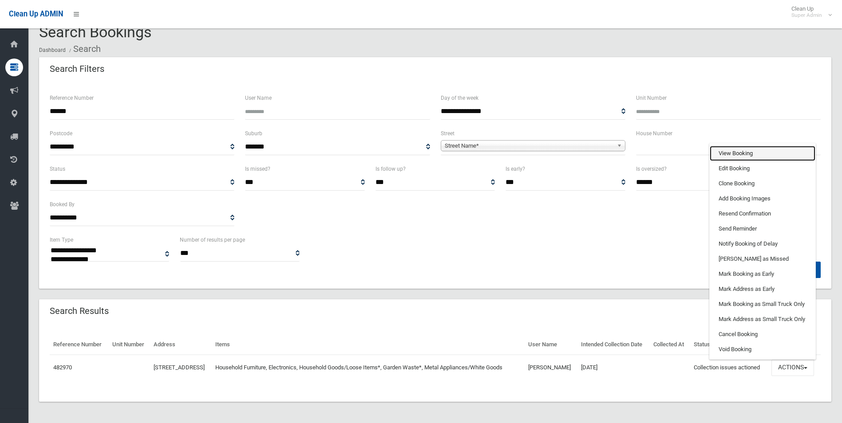
click at [723, 153] on link "View Booking" at bounding box center [763, 153] width 106 height 15
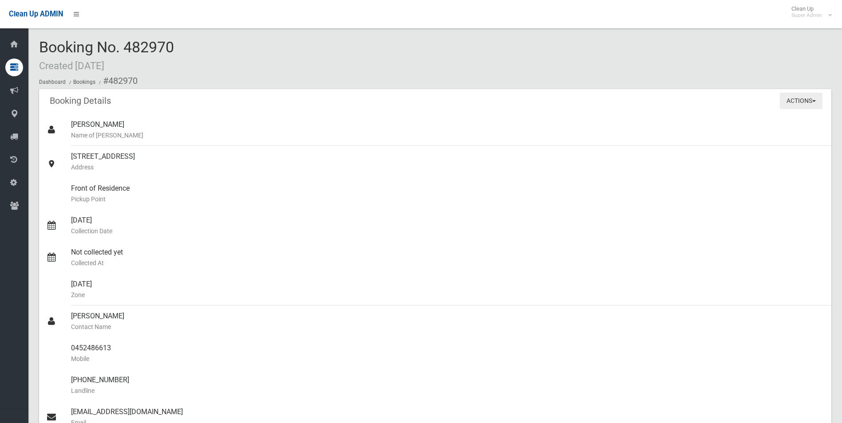
click at [797, 99] on button "Actions" at bounding box center [801, 101] width 43 height 16
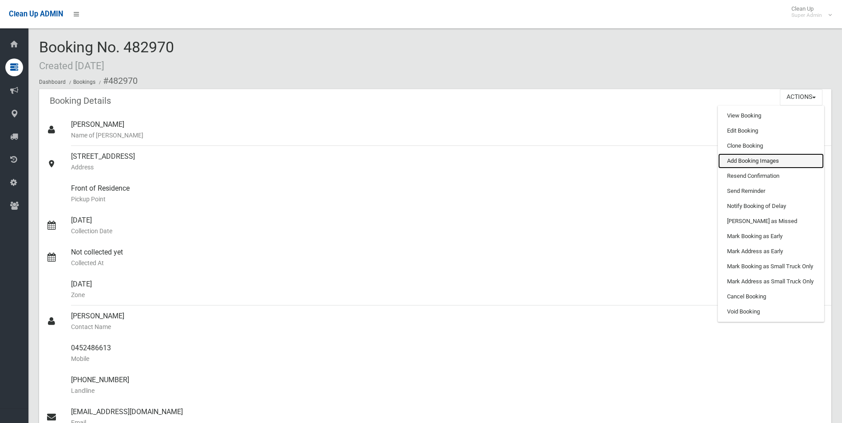
click at [753, 160] on link "Add Booking Images" at bounding box center [771, 161] width 106 height 15
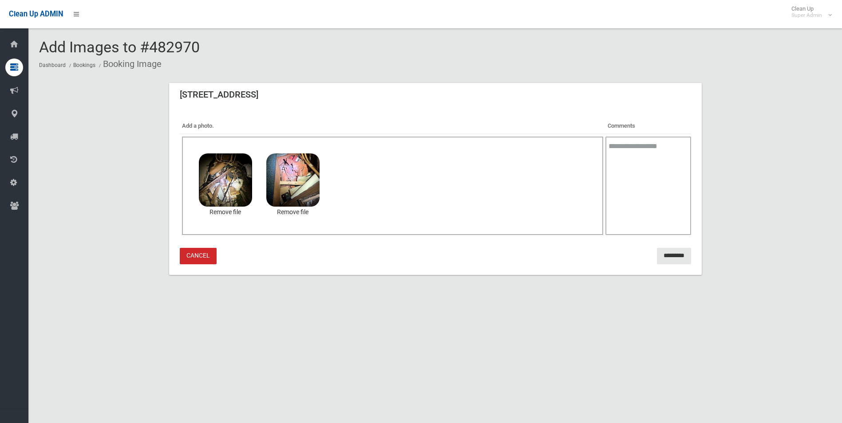
click at [657, 187] on textarea at bounding box center [649, 186] width 86 height 99
type textarea "**********"
click at [665, 254] on input "*********" at bounding box center [674, 256] width 34 height 16
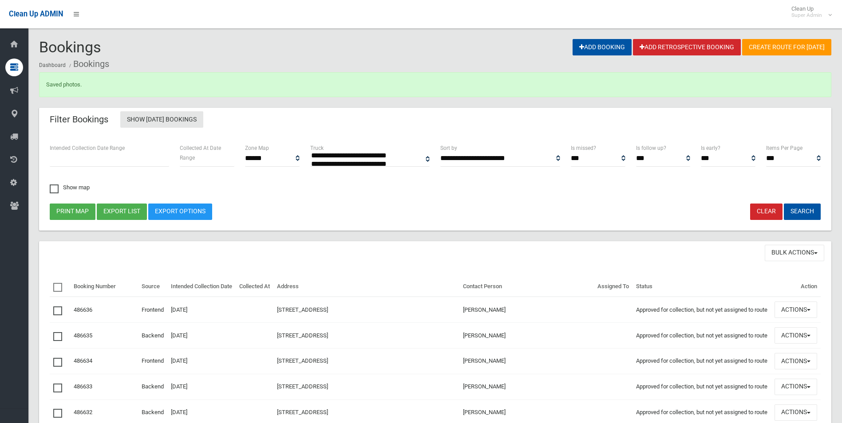
select select
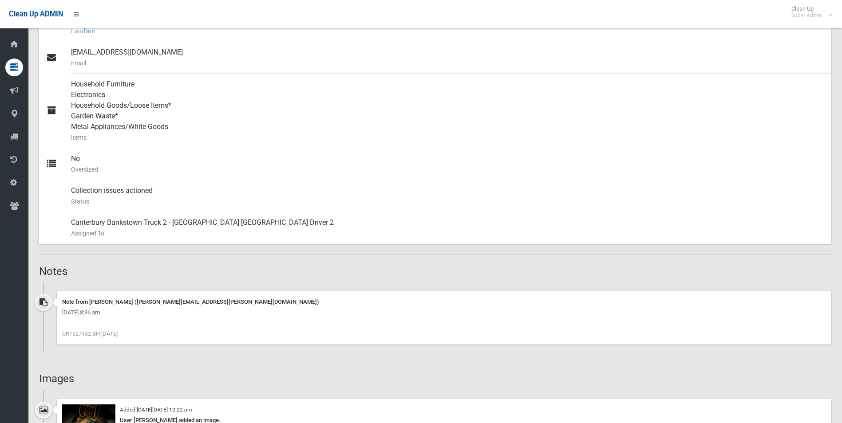
scroll to position [444, 0]
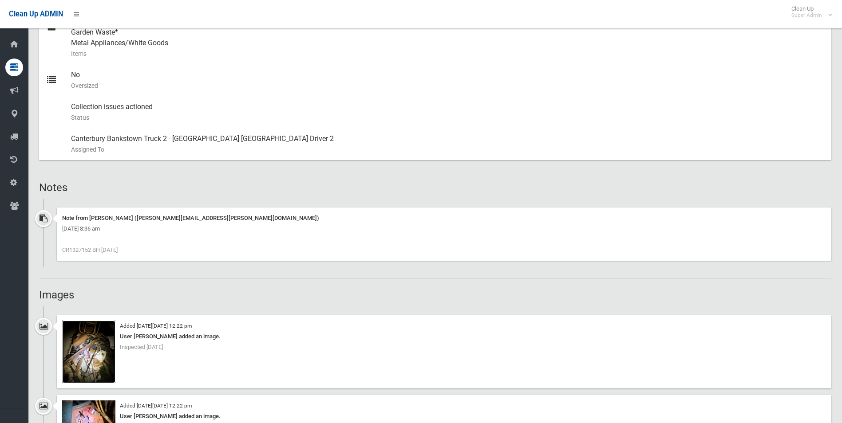
click at [103, 358] on img at bounding box center [88, 352] width 53 height 63
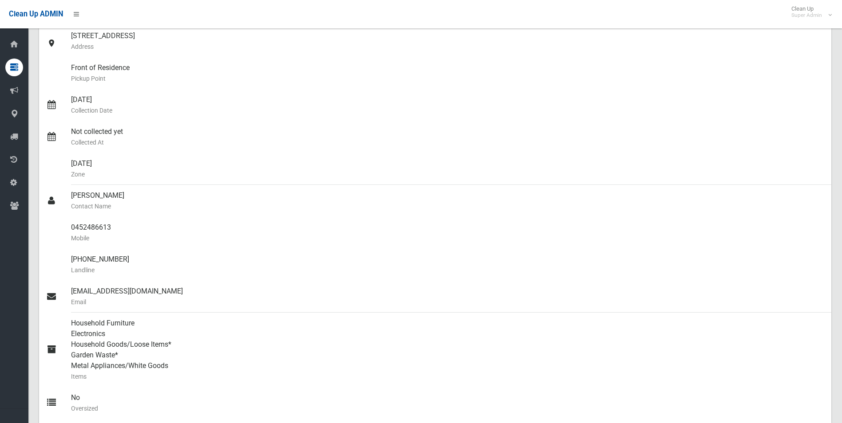
scroll to position [0, 0]
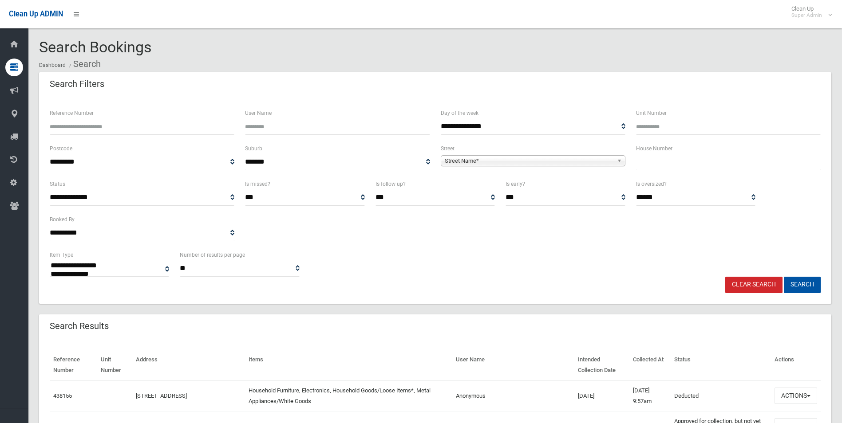
select select
click at [758, 284] on link "Clear Search" at bounding box center [753, 285] width 57 height 16
click at [147, 122] on input "Reference Number" at bounding box center [142, 127] width 185 height 16
select select
click at [142, 125] on input "Reference Number" at bounding box center [142, 127] width 185 height 16
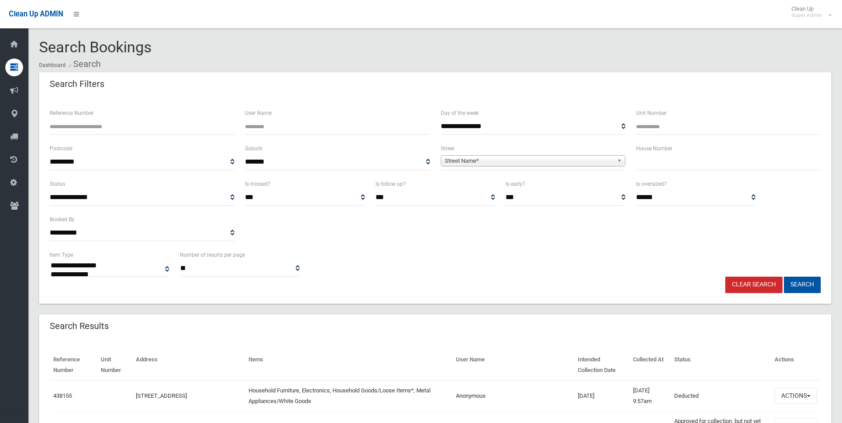
click at [580, 162] on span "Street Name*" at bounding box center [529, 161] width 169 height 11
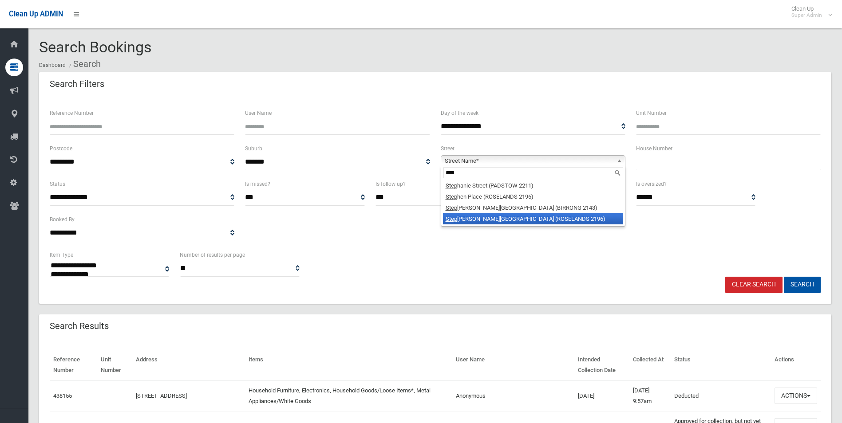
type input "****"
click at [501, 221] on li "Step henson Street (ROSELANDS 2196)" at bounding box center [533, 219] width 180 height 11
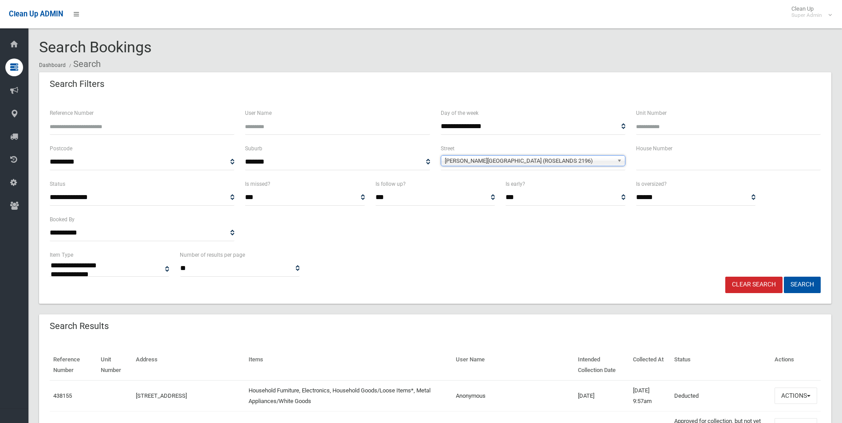
click at [654, 162] on input "text" at bounding box center [728, 162] width 185 height 16
type input "*"
click at [784, 277] on button "Search" at bounding box center [802, 285] width 37 height 16
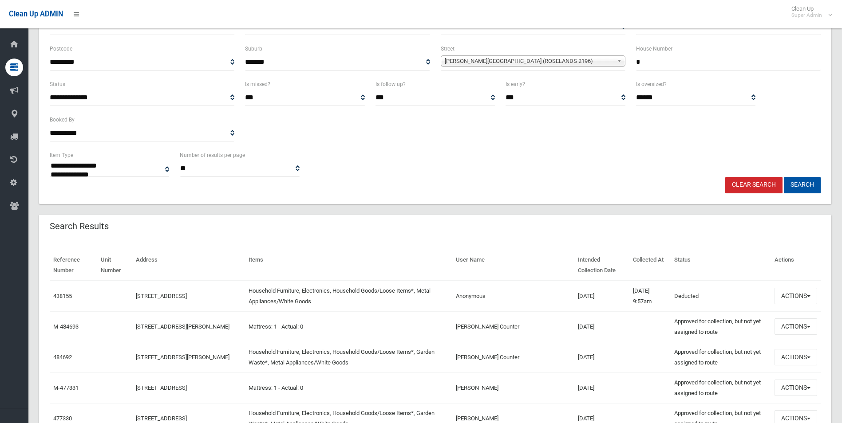
scroll to position [133, 0]
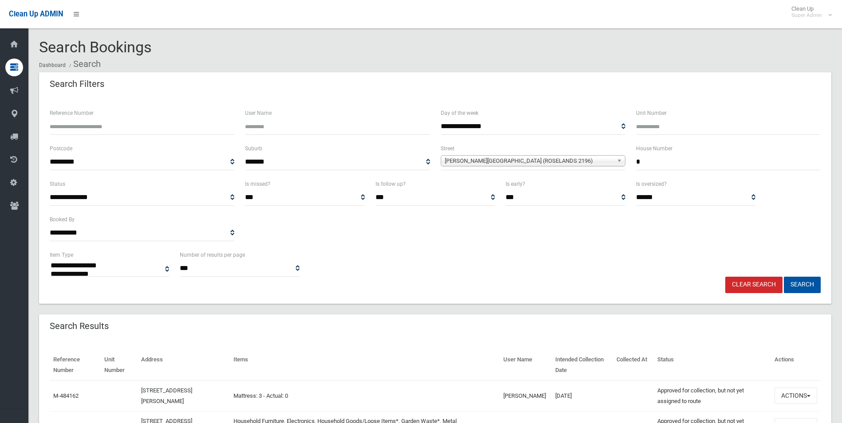
select select
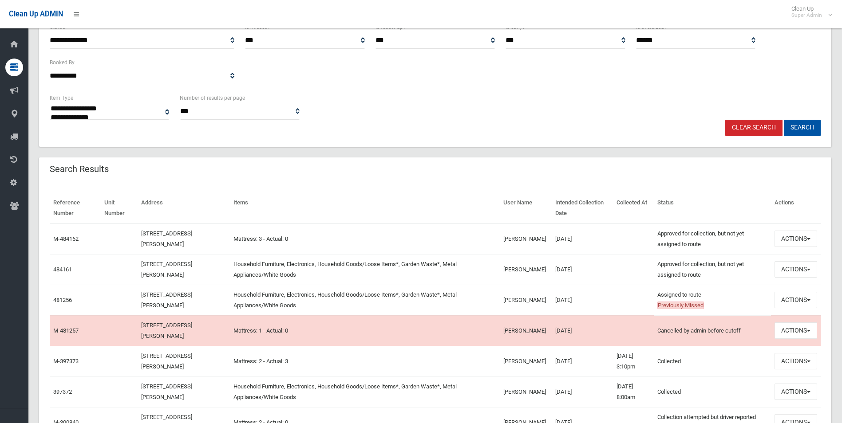
scroll to position [178, 0]
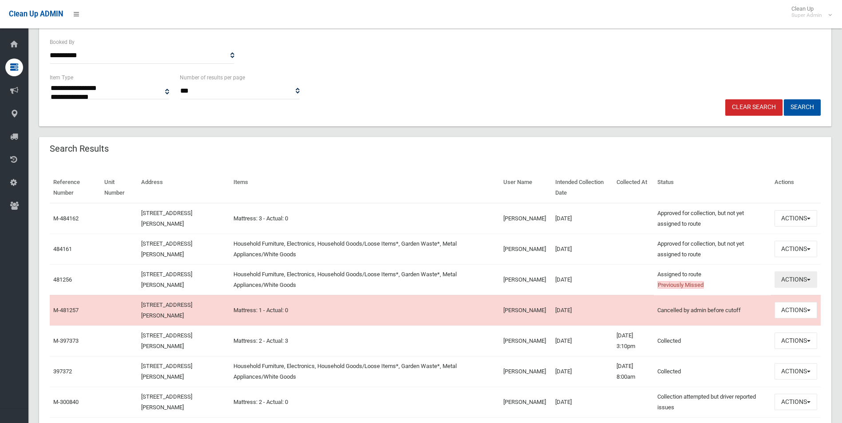
click at [785, 278] on button "Actions" at bounding box center [796, 280] width 43 height 16
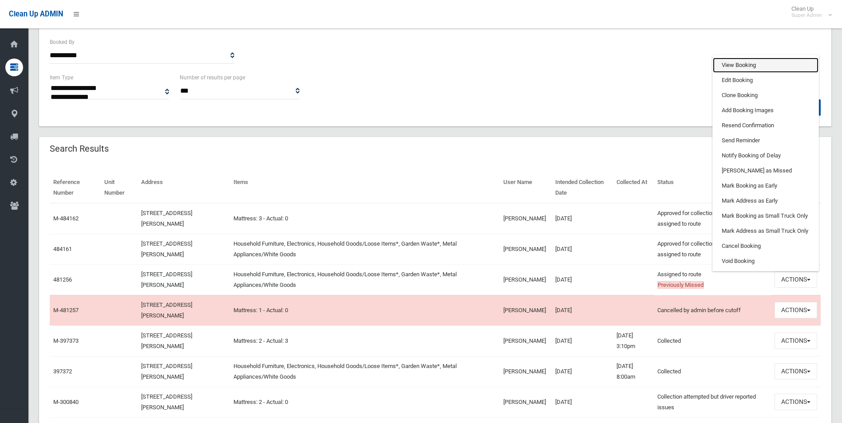
click at [746, 67] on link "View Booking" at bounding box center [766, 65] width 106 height 15
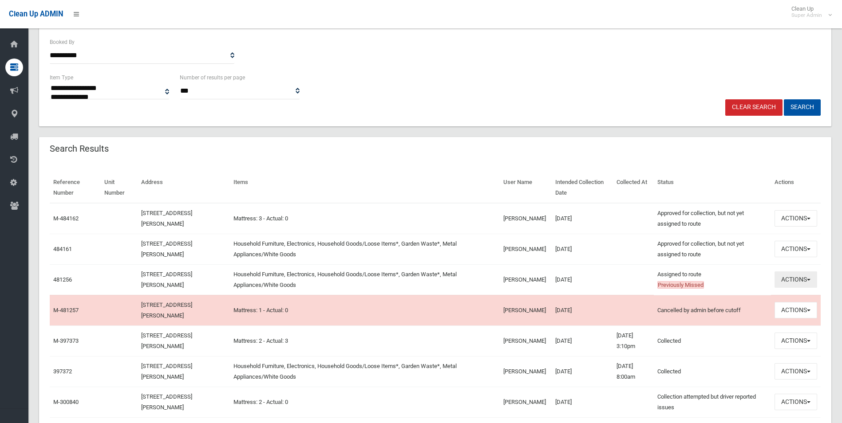
click at [789, 277] on button "Actions" at bounding box center [796, 280] width 43 height 16
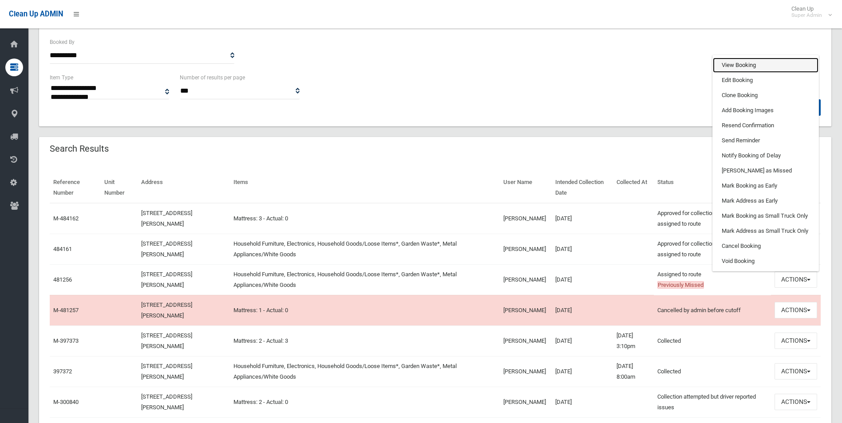
click at [732, 64] on link "View Booking" at bounding box center [766, 65] width 106 height 15
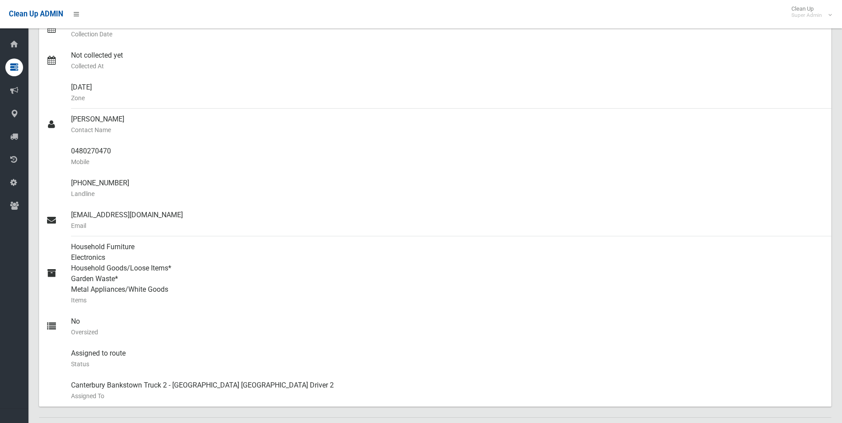
scroll to position [222, 0]
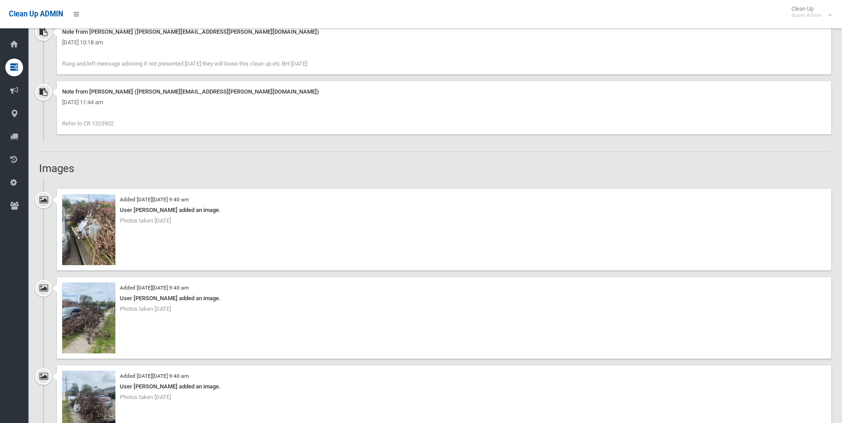
scroll to position [710, 0]
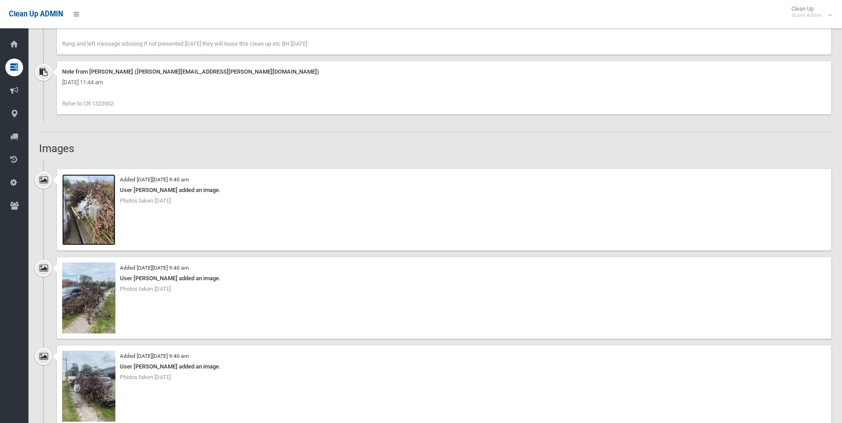
click at [102, 227] on img at bounding box center [88, 209] width 53 height 71
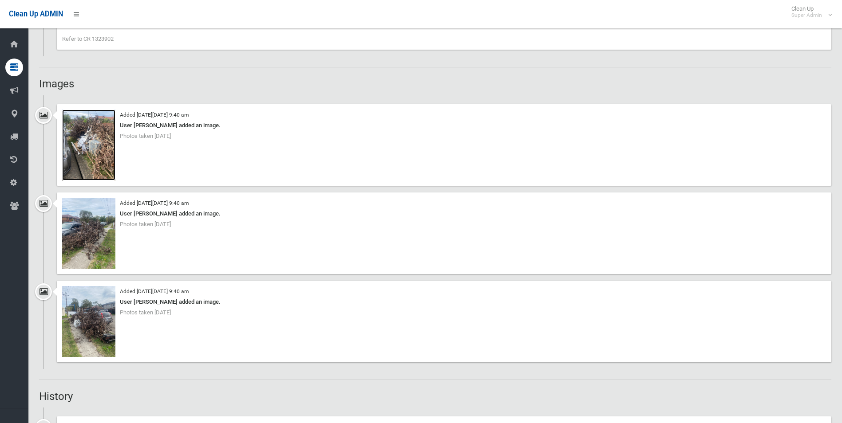
scroll to position [666, 0]
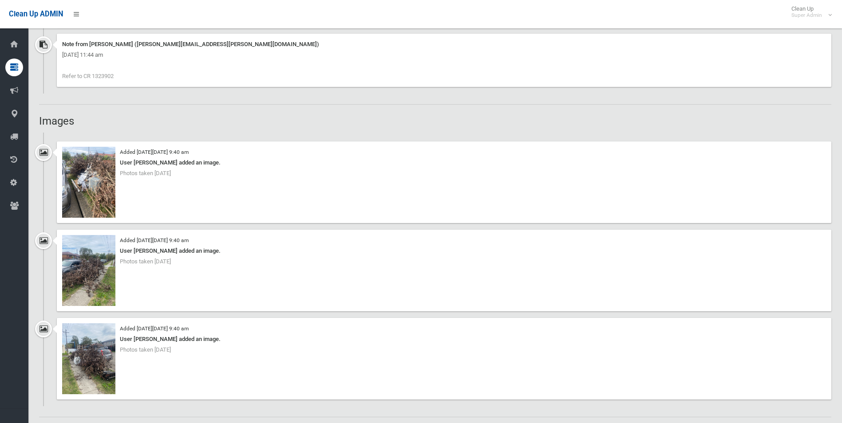
scroll to position [732, 0]
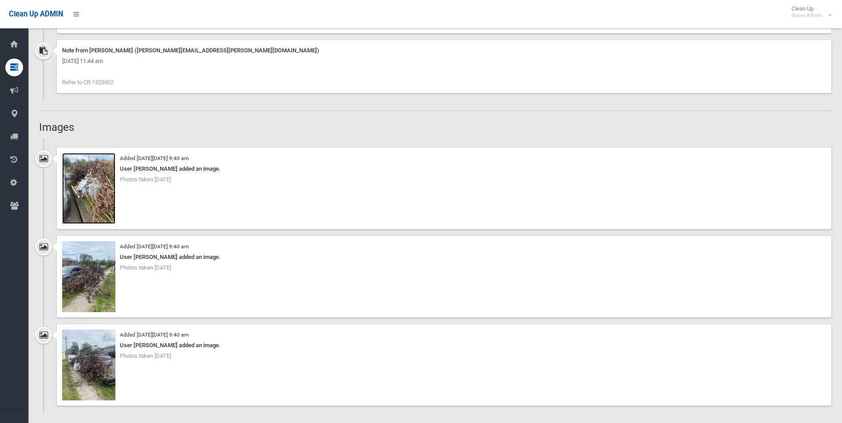
click at [108, 209] on img at bounding box center [88, 188] width 53 height 71
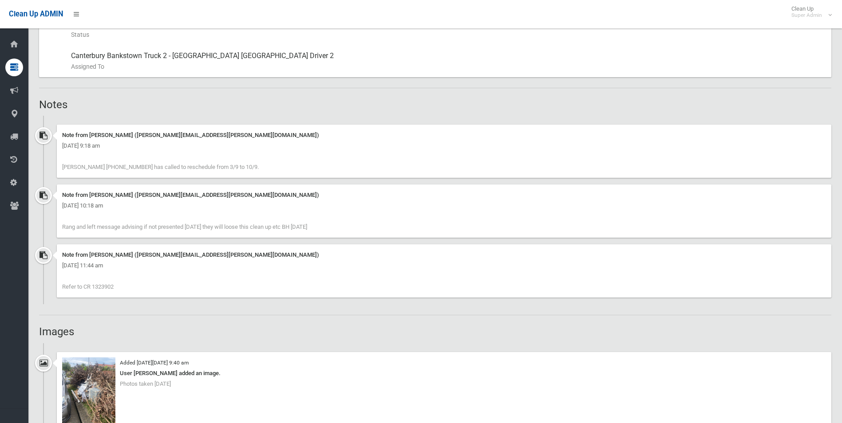
scroll to position [577, 0]
